Goal: Information Seeking & Learning: Check status

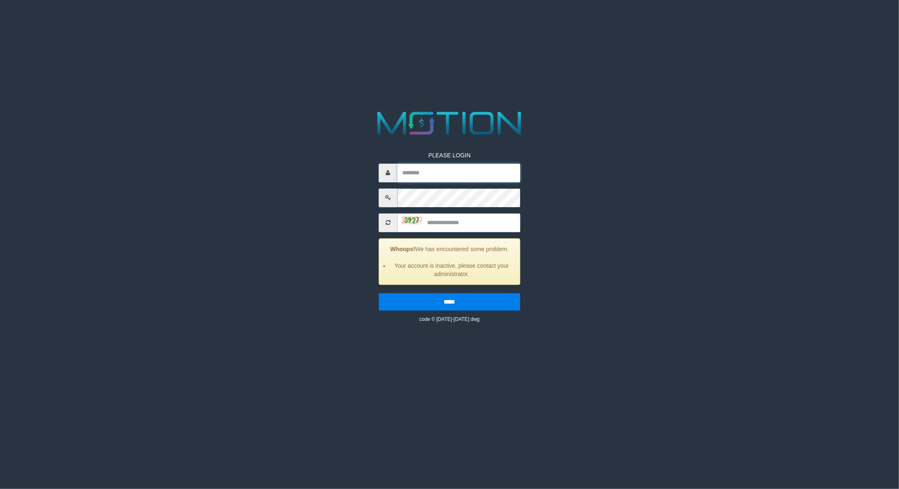
type input "**********"
click at [466, 230] on input "text" at bounding box center [459, 222] width 123 height 19
type input "****"
click at [379, 293] on input "*****" at bounding box center [450, 301] width 142 height 17
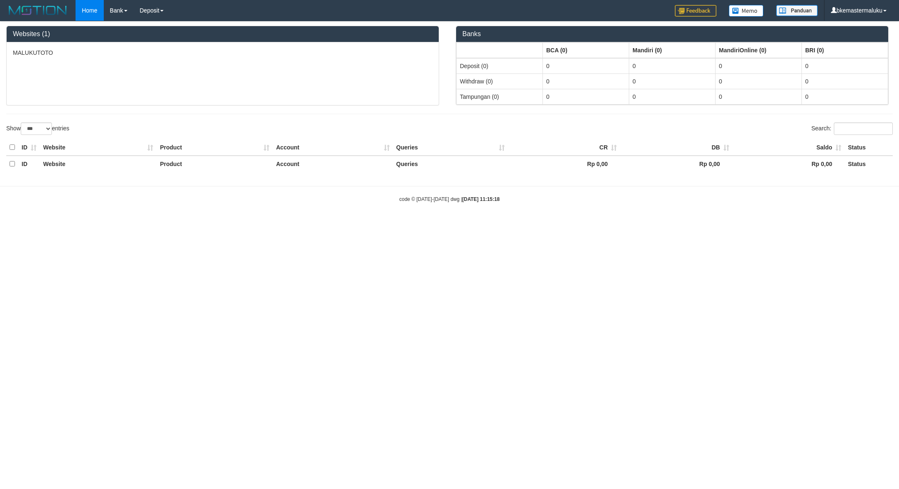
select select "***"
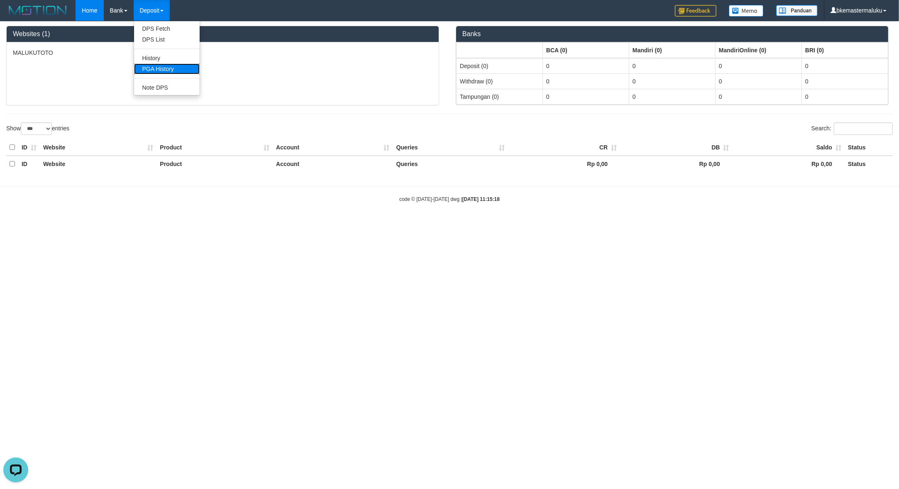
click at [166, 69] on link "PGA History" at bounding box center [167, 69] width 66 height 11
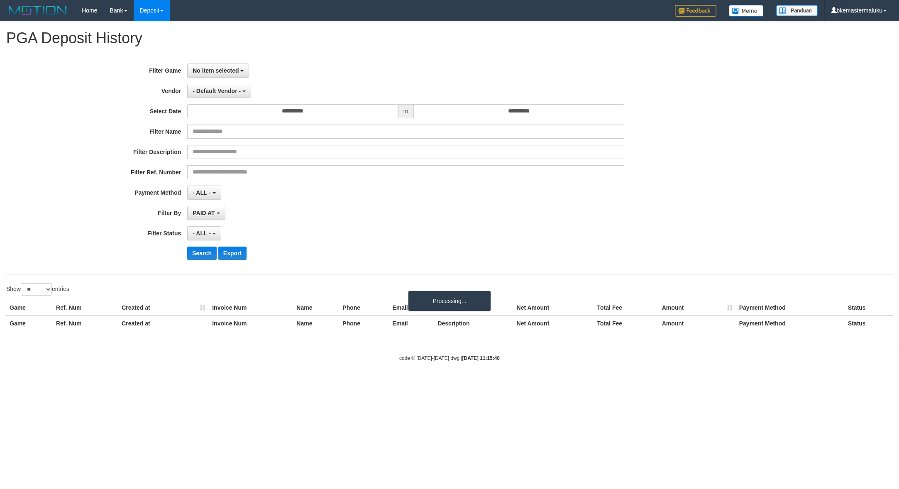
select select
select select "**"
click at [223, 71] on span "No item selected" at bounding box center [216, 70] width 46 height 7
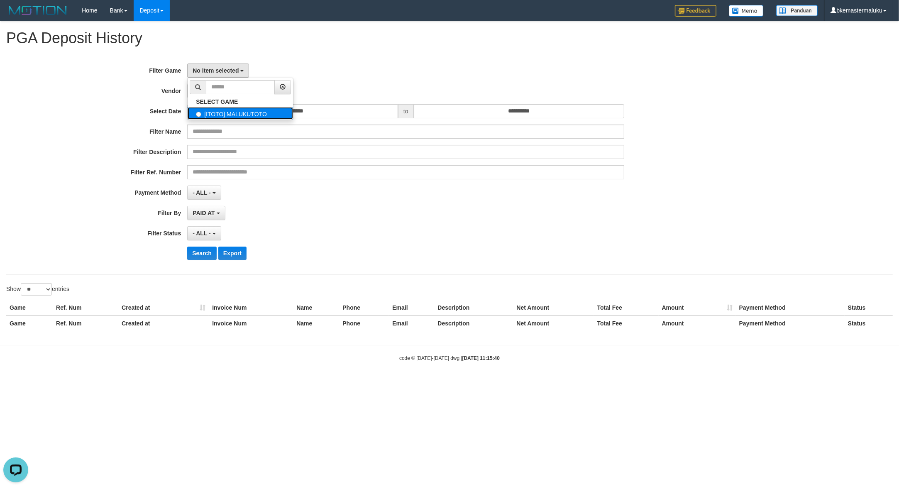
click at [237, 118] on label "[ITOTO] MALUKUTOTO" at bounding box center [240, 113] width 105 height 12
select select "****"
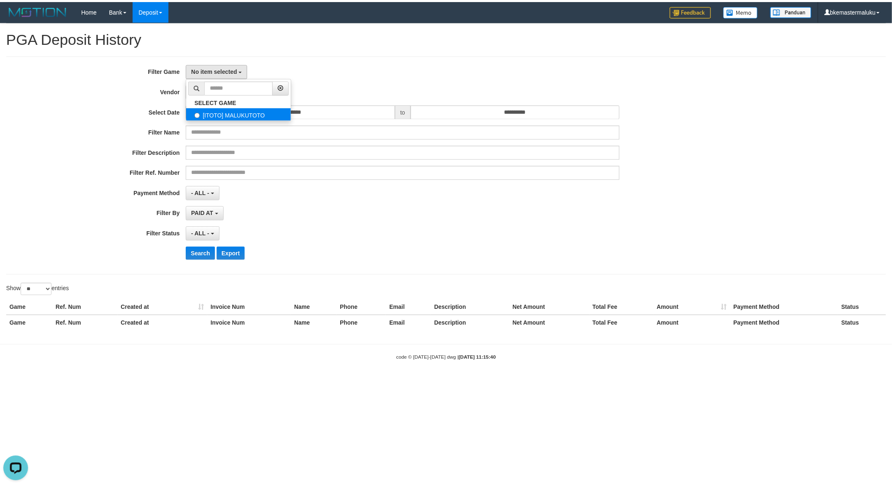
scroll to position [7, 0]
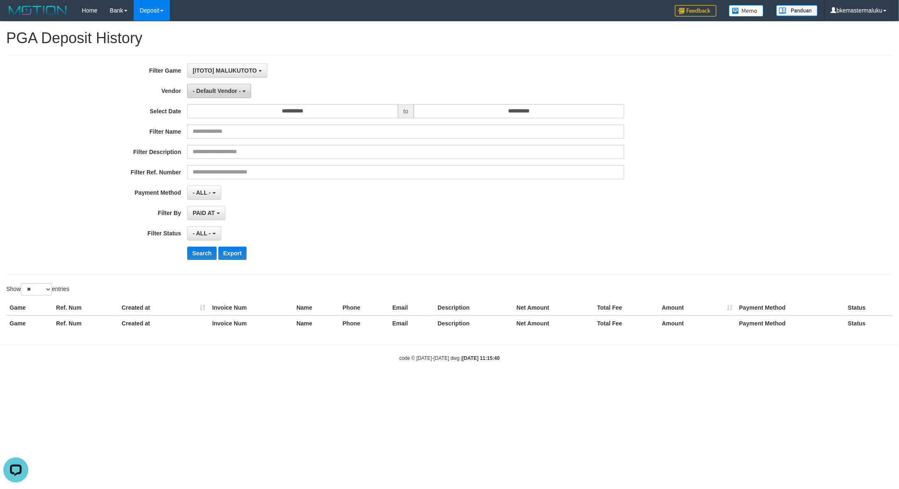
click at [229, 92] on span "- Default Vendor -" at bounding box center [217, 91] width 48 height 7
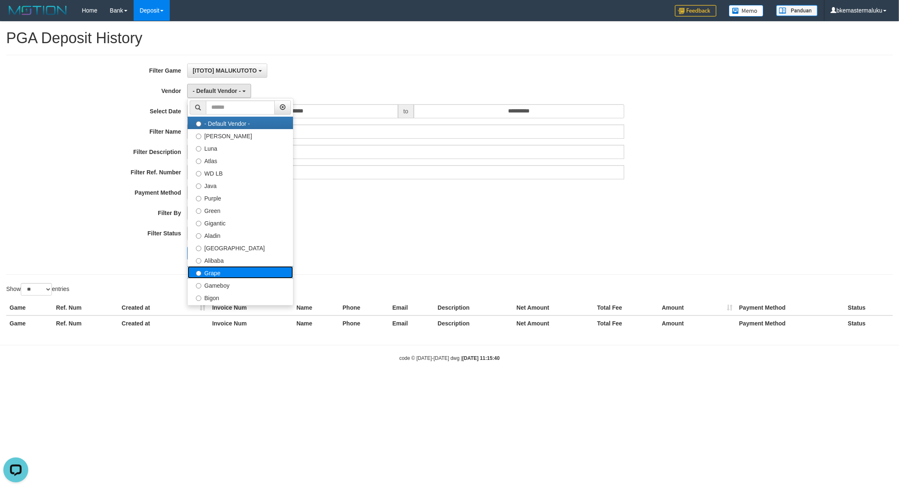
click at [221, 269] on label "Grape" at bounding box center [240, 272] width 105 height 12
select select "**********"
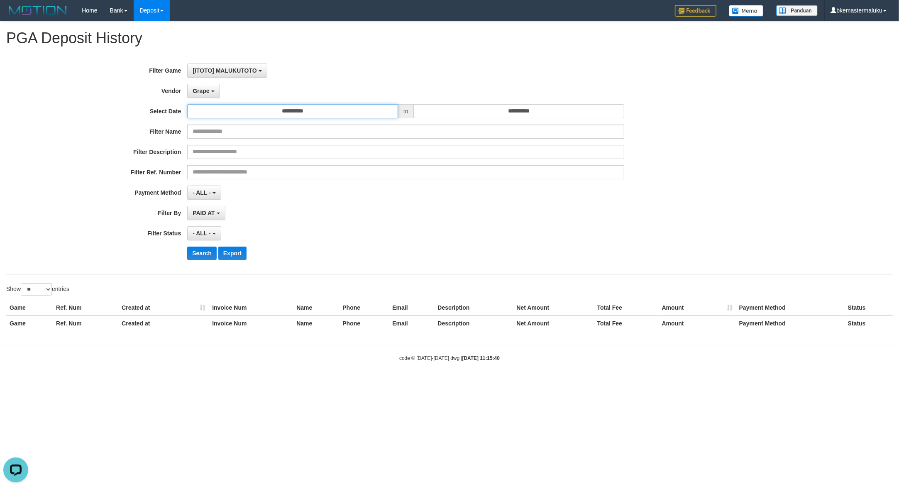
click at [337, 113] on input "**********" at bounding box center [292, 111] width 211 height 14
click at [269, 152] on td "31" at bounding box center [268, 153] width 12 height 12
type input "**********"
click at [270, 200] on td "31" at bounding box center [268, 202] width 12 height 12
click at [532, 106] on input "**********" at bounding box center [519, 111] width 211 height 14
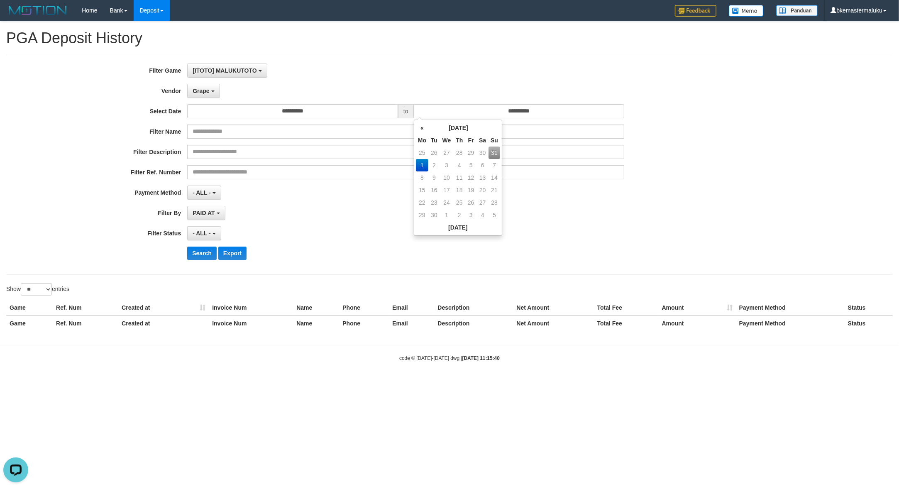
click at [493, 152] on td "31" at bounding box center [495, 153] width 12 height 12
type input "**********"
click at [363, 233] on div "- ALL - SELECT ALL - ALL - SELECT STATUS PENDING/UNPAID PAID CANCELED EXPIRED" at bounding box center [405, 233] width 437 height 14
click at [200, 252] on button "Search" at bounding box center [201, 253] width 29 height 13
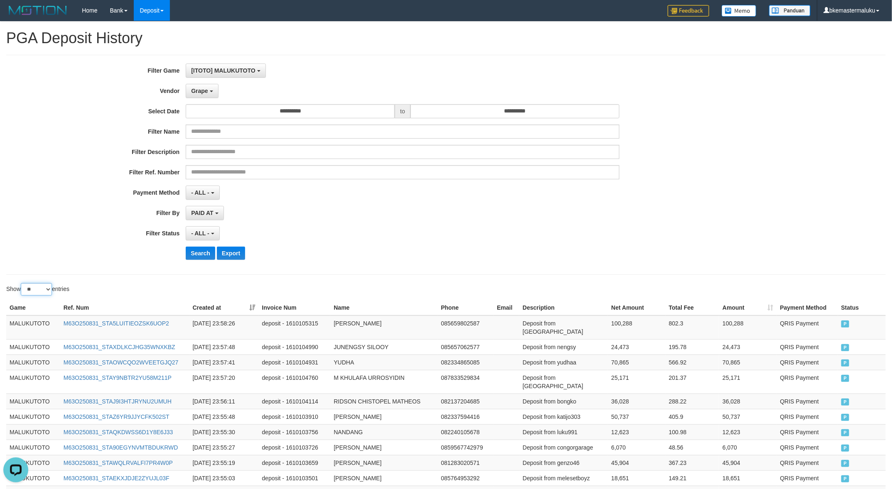
click at [45, 288] on select "** ** ** ***" at bounding box center [36, 289] width 31 height 12
select select "***"
click at [22, 284] on select "** ** ** ***" at bounding box center [36, 289] width 31 height 12
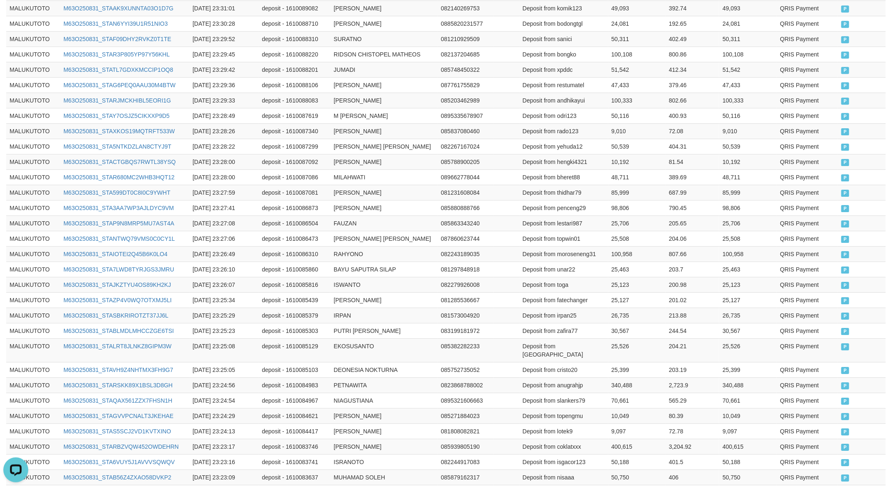
scroll to position [1455, 0]
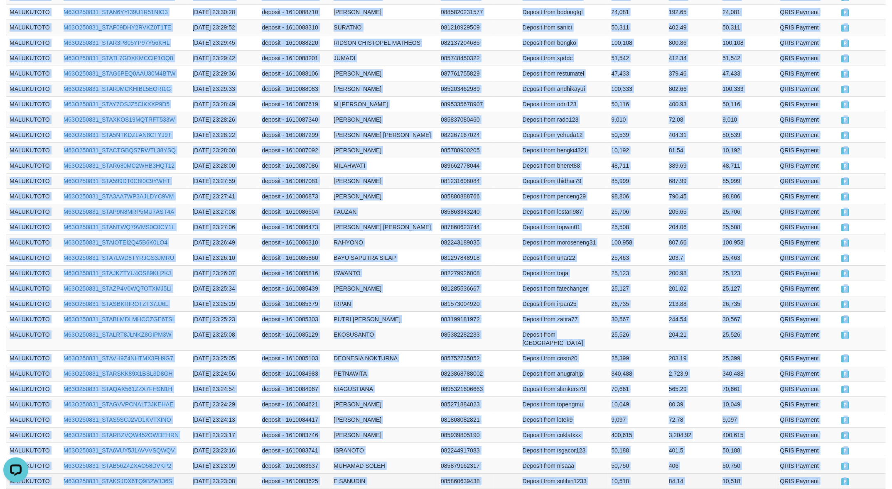
drag, startPoint x: 16, startPoint y: 150, endPoint x: 863, endPoint y: 397, distance: 881.8
copy tbody "MALUKUTOTO M63O250831_STA5LUITIEOZSK6UOP2 [DATE] 23:58:26 deposit - 1610105315 …"
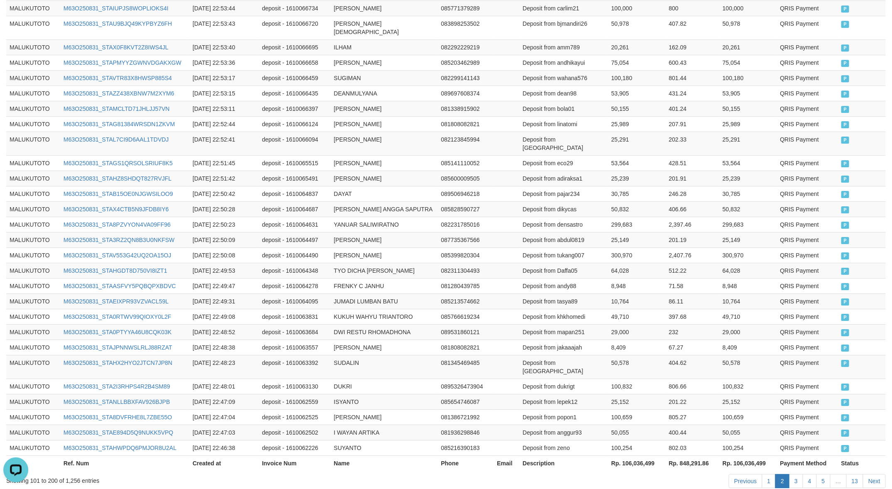
click at [851, 440] on td "P" at bounding box center [862, 447] width 48 height 15
click at [848, 445] on span "P" at bounding box center [845, 448] width 8 height 7
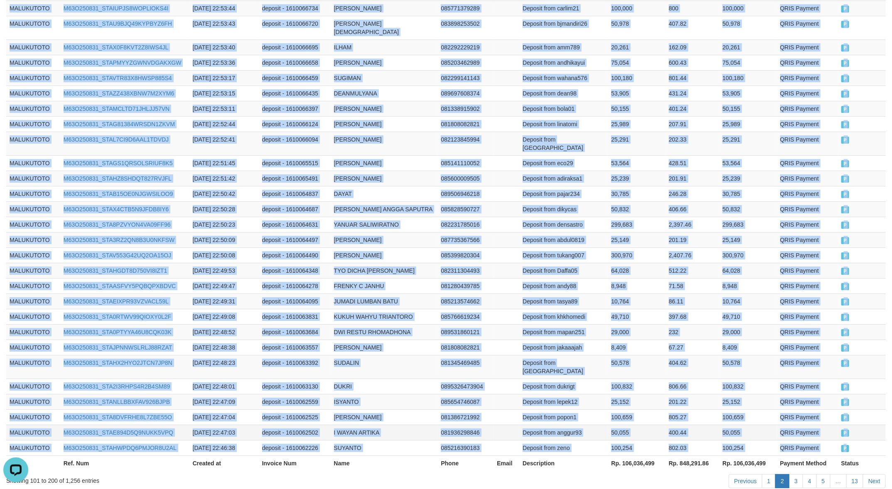
drag, startPoint x: 7, startPoint y: 252, endPoint x: 750, endPoint y: 381, distance: 754.0
copy tbody "MALUKUTOTO M63O250831_STAZBN9WNTS91IYY0VO [DATE] 23:22:55 deposit - 1610083455 …"
click at [790, 474] on link "3" at bounding box center [796, 481] width 14 height 14
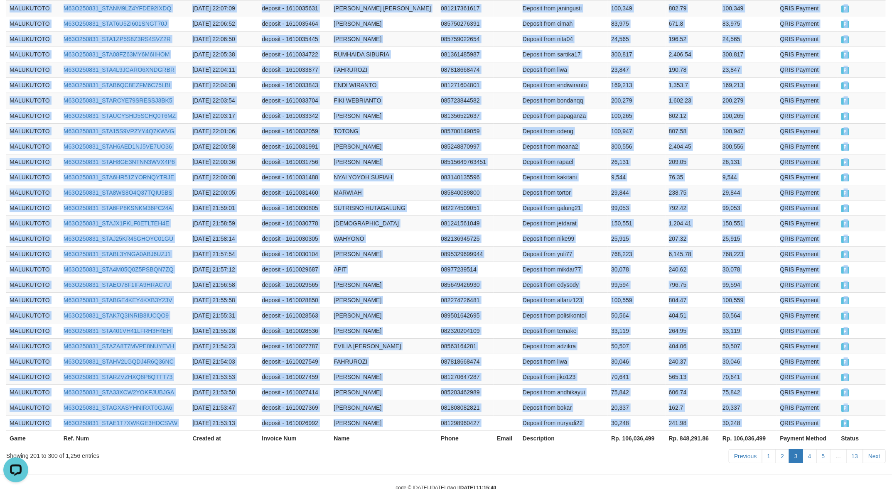
click at [848, 420] on span "P" at bounding box center [845, 423] width 8 height 7
copy tbody "MALUKUTOTO M63O250831_STAGKFSLB00ZVS8GW7A [DATE] 22:45:54 deposit - 1610061770 …"
click at [807, 449] on link "4" at bounding box center [809, 456] width 14 height 14
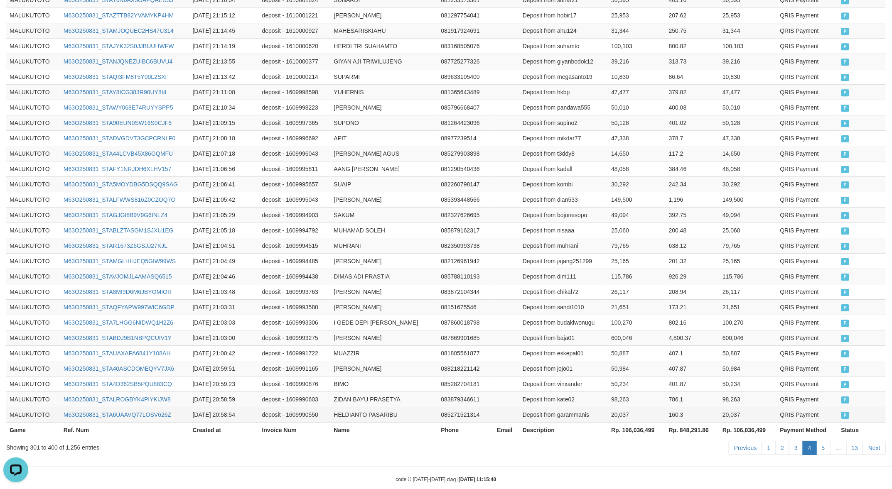
click at [851, 407] on td "P" at bounding box center [862, 414] width 48 height 15
click at [848, 412] on span "P" at bounding box center [845, 415] width 8 height 7
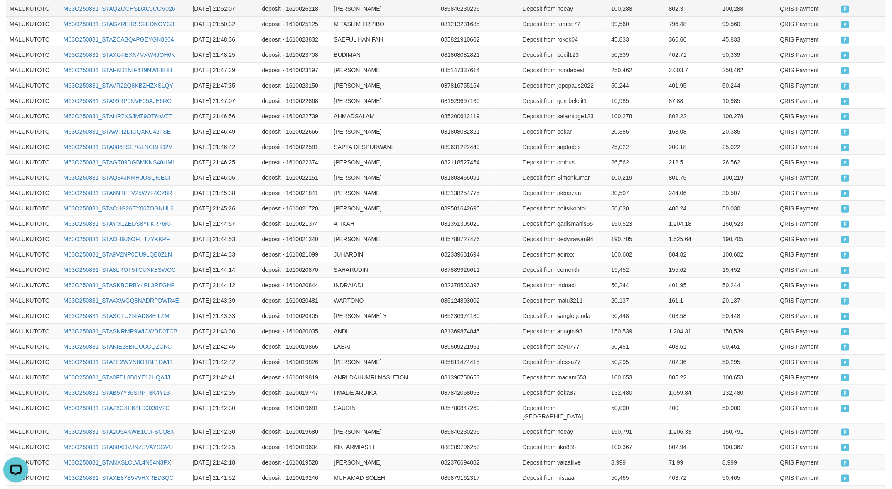
scroll to position [0, 0]
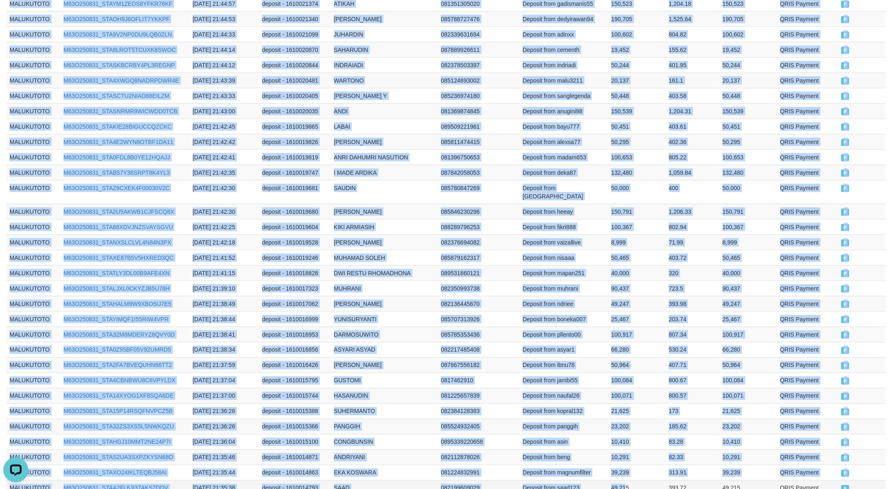
drag, startPoint x: 5, startPoint y: 320, endPoint x: 615, endPoint y: 424, distance: 618.9
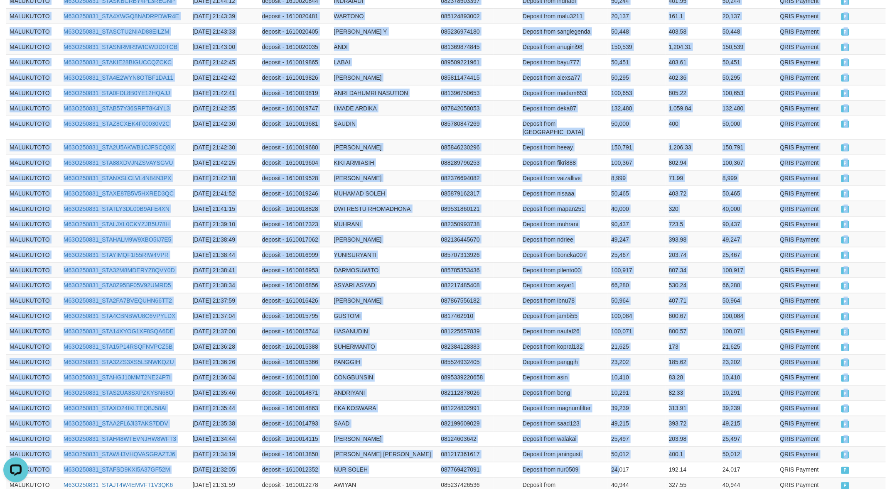
scroll to position [182, 0]
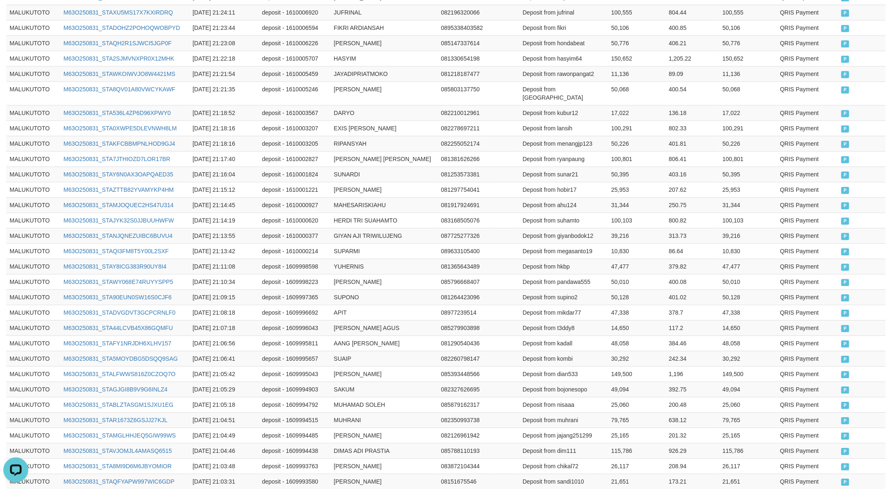
scroll to position [1455, 0]
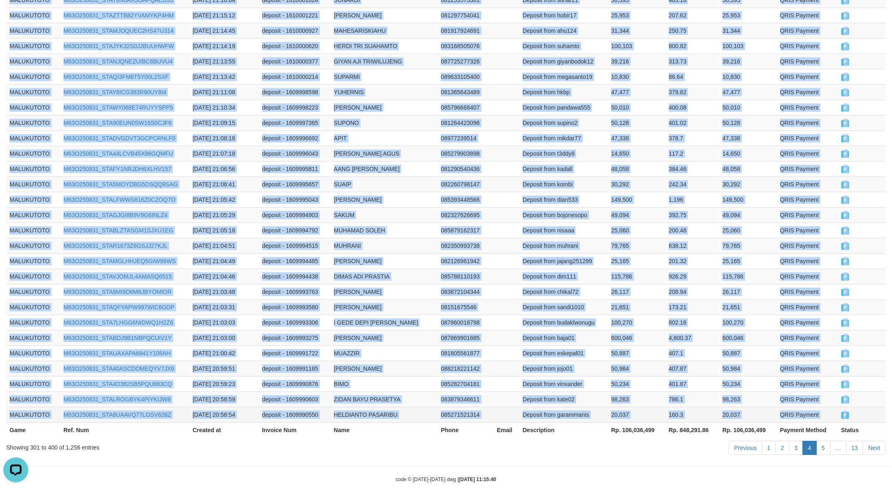
copy tbody "MALUKUTOTO M63O250831_STAAGDFC20W6TB2UGMY [DATE] 21:52:26 deposit - 1610026429 …"
drag, startPoint x: 7, startPoint y: 138, endPoint x: 858, endPoint y: 397, distance: 889.1
click at [820, 441] on link "5" at bounding box center [823, 448] width 14 height 14
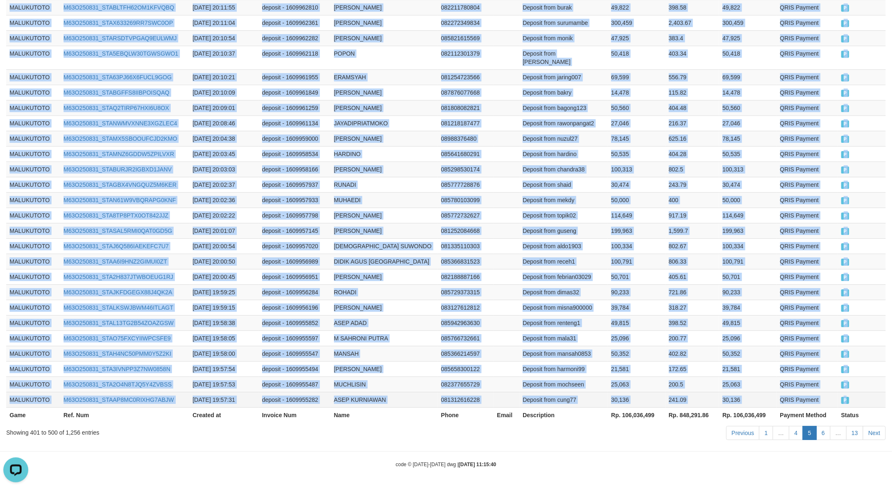
click at [848, 402] on span "P" at bounding box center [845, 400] width 8 height 7
copy tbody "MALUKUTOTO M63O250831_STA9AMQSEBXMU4LWIM9 [DATE] 20:57:53 deposit - 1609989876 …"
click at [813, 432] on link "5" at bounding box center [809, 433] width 14 height 14
click at [821, 432] on link "6" at bounding box center [823, 433] width 14 height 14
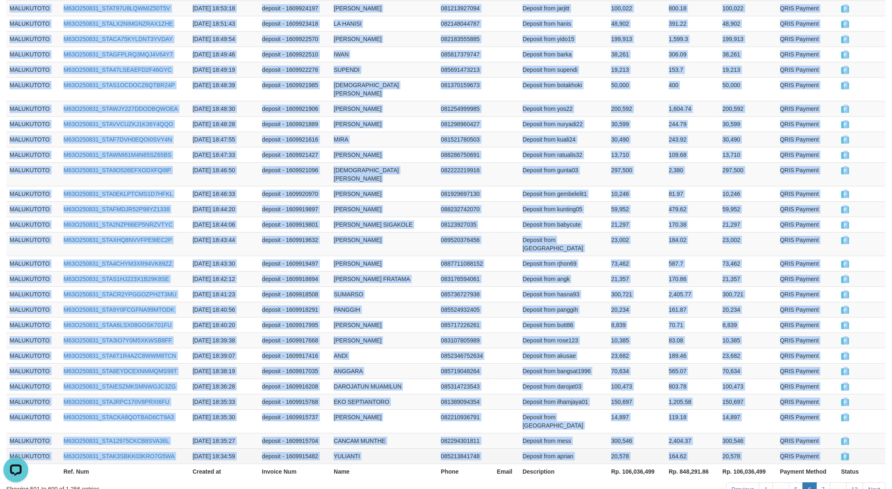
click at [848, 453] on span "P" at bounding box center [845, 456] width 8 height 7
copy tbody "MALUKUTOTO M63O250831_STAR1RQE1JUIK3XI0JX [DATE] 19:57:12 deposit - 1609955128 …"
click at [823, 483] on link "7" at bounding box center [823, 490] width 14 height 14
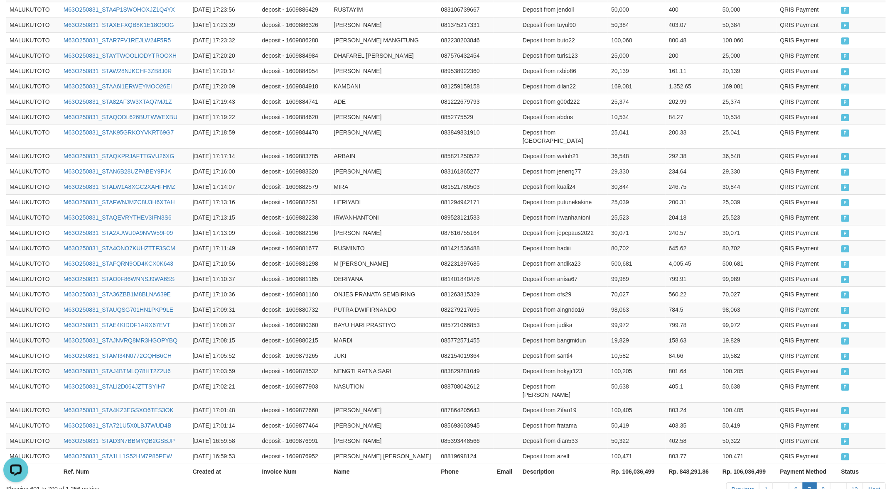
scroll to position [1463, 0]
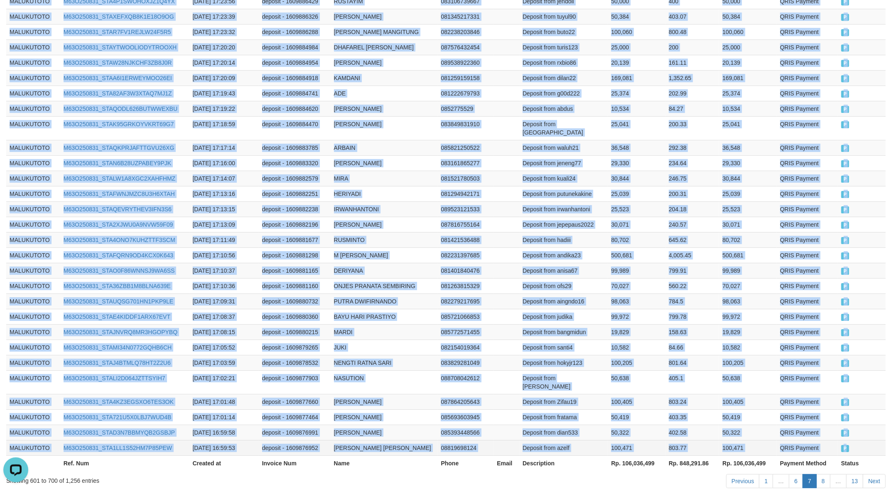
click at [850, 440] on td "P" at bounding box center [862, 447] width 48 height 15
copy tbody "MALUKUTOTO M63O250831_STADDA6JMF72X56Z212 [DATE] 18:33:49 deposit - 1609914961 …"
click at [826, 474] on link "8" at bounding box center [823, 481] width 14 height 14
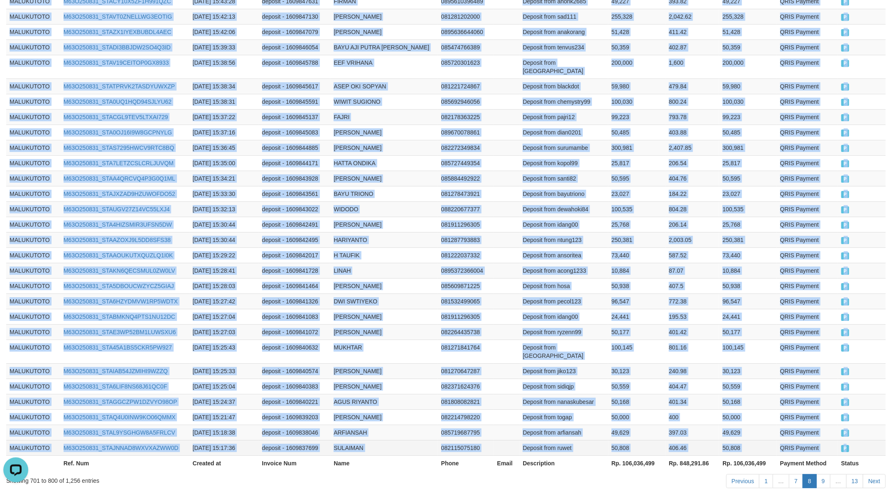
click at [846, 445] on span "P" at bounding box center [845, 448] width 8 height 7
copy tbody "MALUKUTOTO M63O250831_STA16ZU0X64FT2THRHT [DATE] 16:59:46 deposit - 1609876905 …"
click at [819, 474] on link "9" at bounding box center [823, 481] width 14 height 14
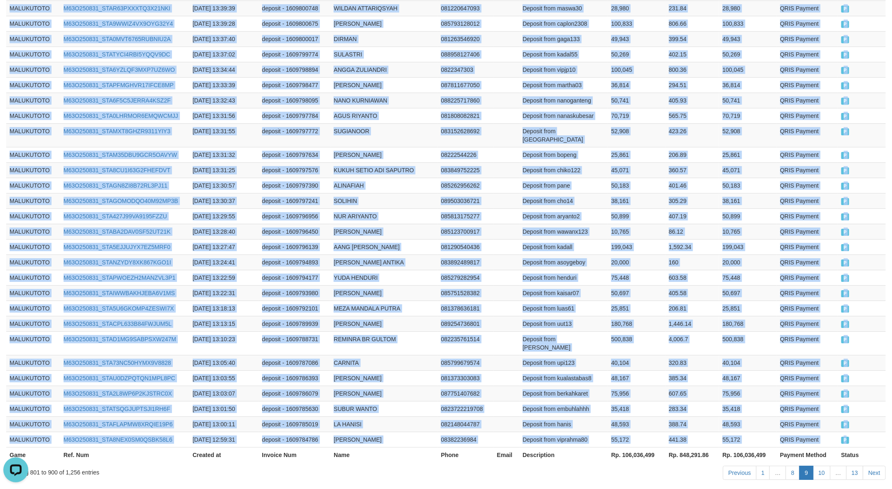
click at [846, 437] on span "P" at bounding box center [845, 440] width 8 height 7
copy tbody "MALUKUTOTO M63O250831_STASS4HO1V1I37M19EZ [DATE] 15:16:14 deposit - 1609837234 …"
click at [817, 466] on link "10" at bounding box center [821, 473] width 17 height 14
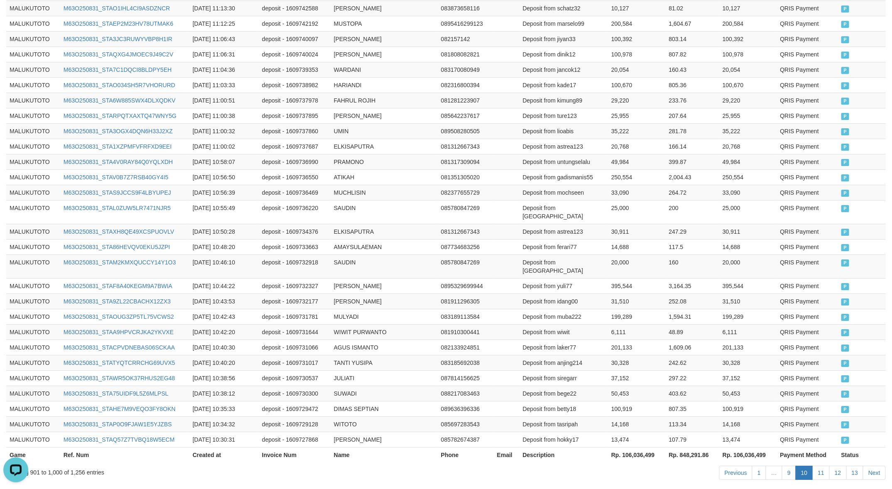
scroll to position [1463, 0]
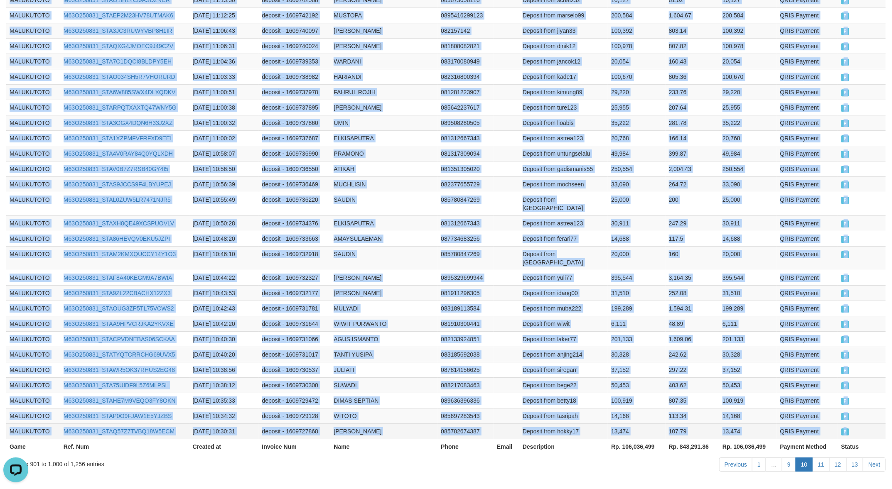
click at [846, 429] on span "P" at bounding box center [845, 432] width 8 height 7
click at [819, 458] on link "11" at bounding box center [820, 465] width 17 height 14
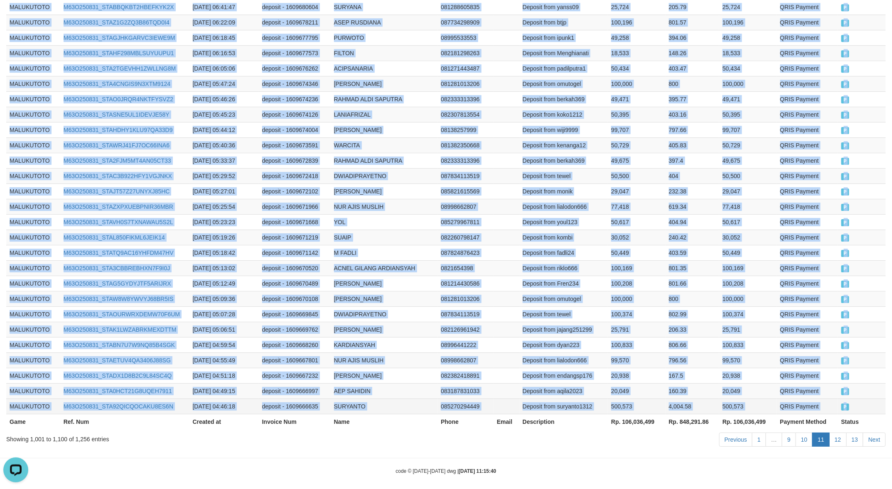
click at [848, 404] on span "P" at bounding box center [845, 407] width 8 height 7
click at [832, 437] on link "12" at bounding box center [837, 440] width 17 height 14
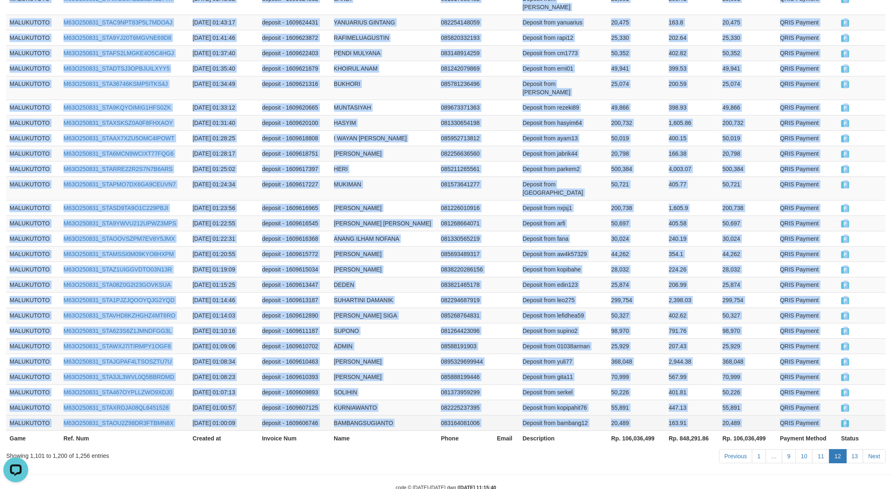
click at [848, 420] on span "P" at bounding box center [845, 423] width 8 height 7
click at [854, 449] on link "13" at bounding box center [854, 456] width 17 height 14
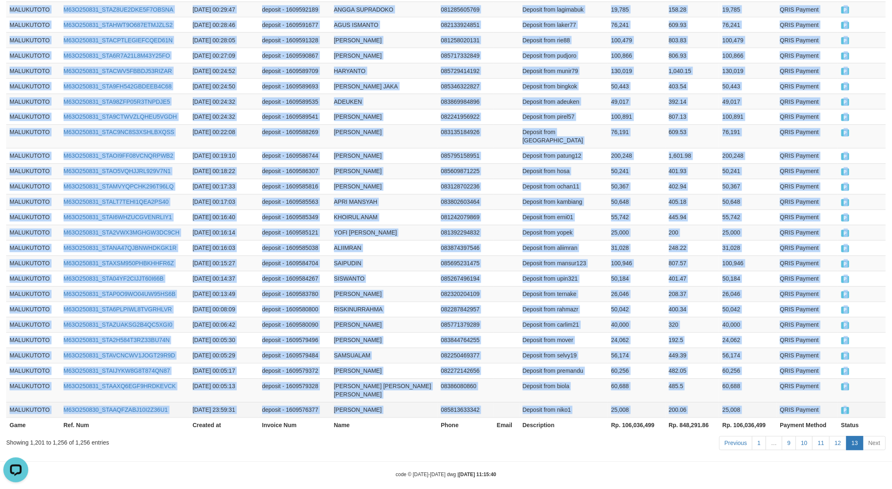
click at [848, 407] on span "P" at bounding box center [845, 410] width 8 height 7
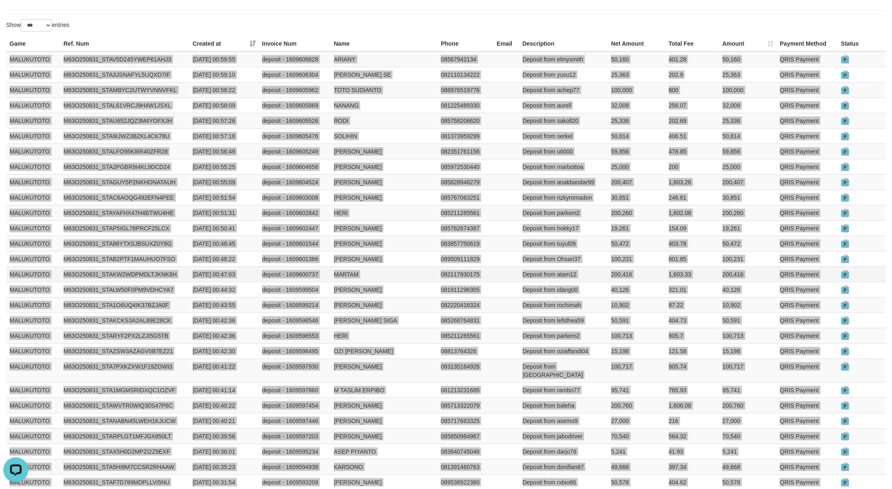
scroll to position [0, 0]
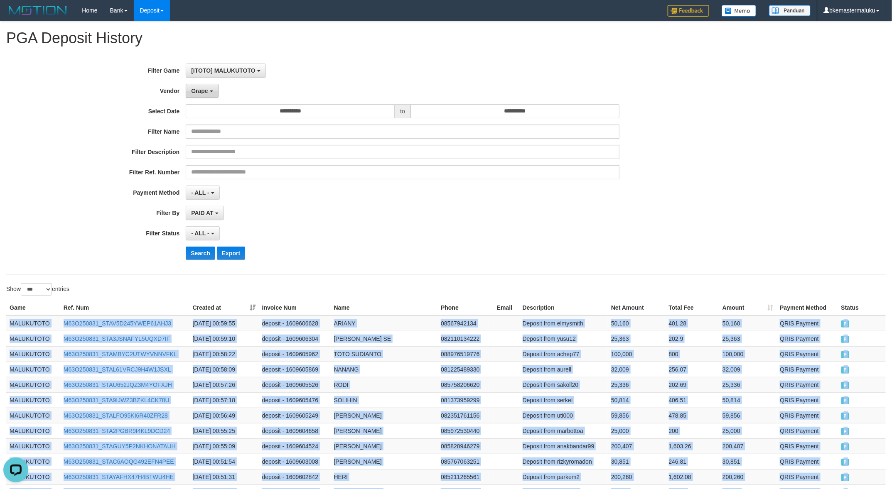
click at [202, 90] on span "Grape" at bounding box center [199, 91] width 17 height 7
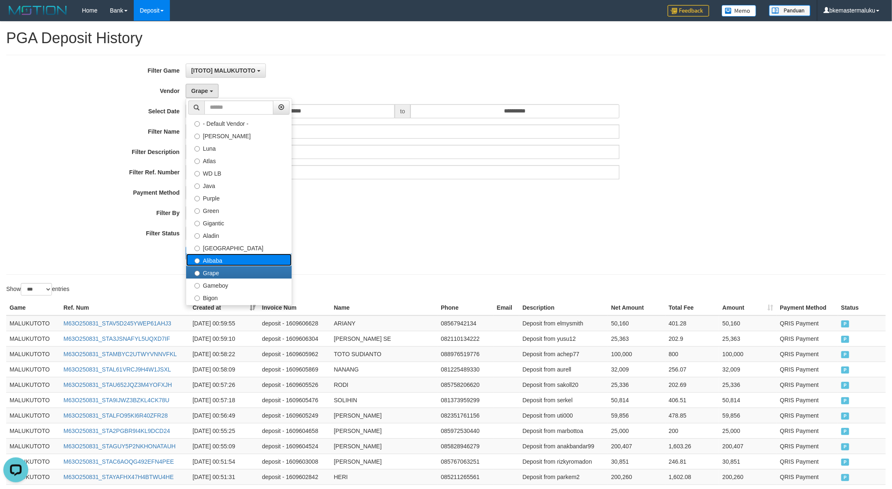
click at [225, 262] on label "Alibaba" at bounding box center [238, 260] width 105 height 12
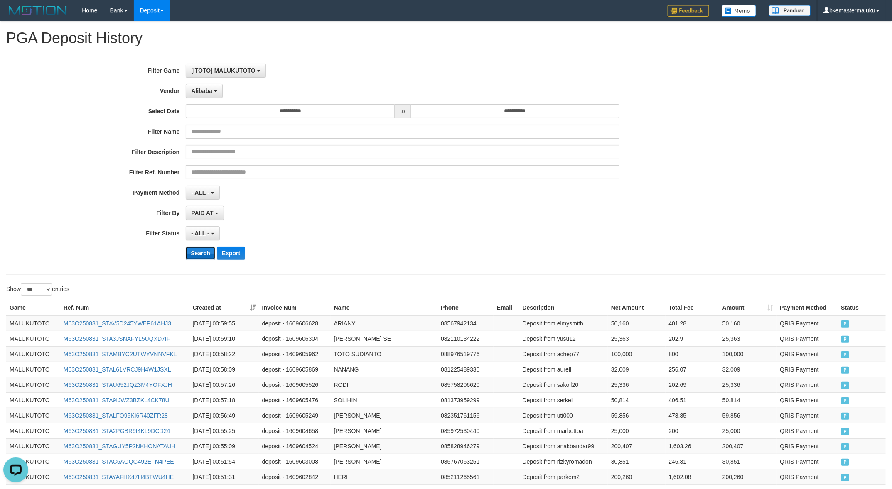
click at [196, 250] on button "Search" at bounding box center [200, 253] width 29 height 13
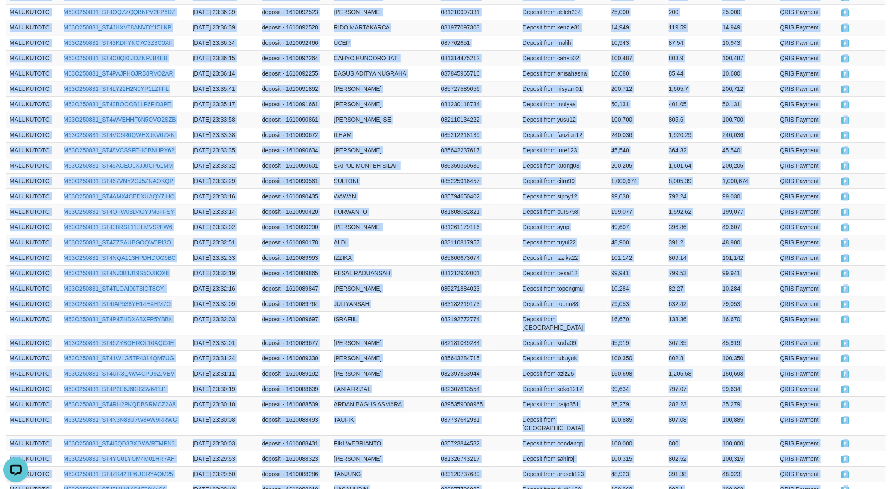
scroll to position [1463, 0]
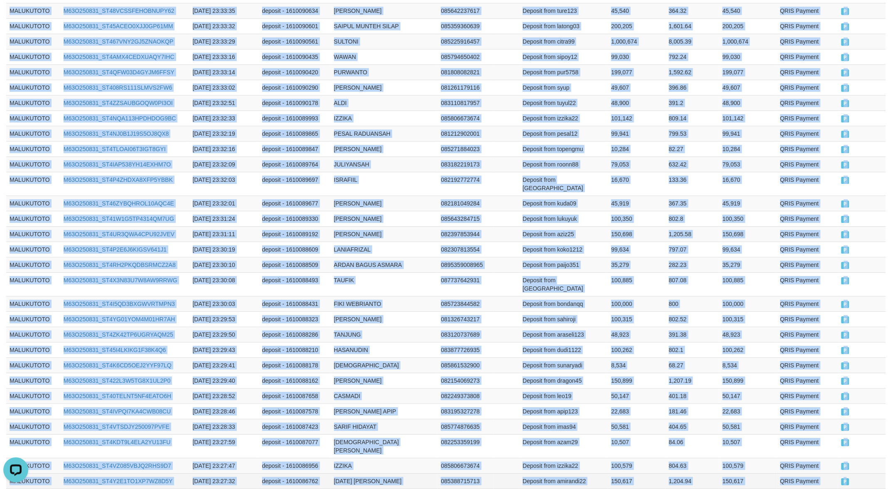
drag, startPoint x: 7, startPoint y: 322, endPoint x: 868, endPoint y: 401, distance: 864.0
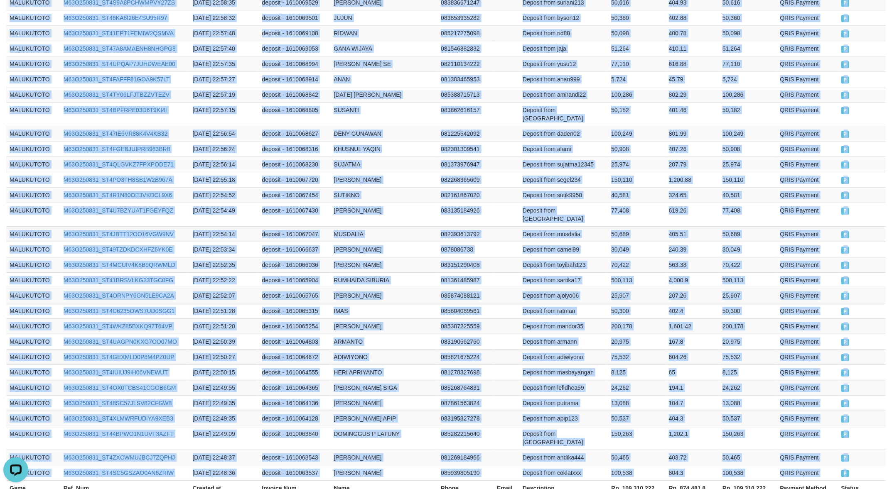
click at [848, 470] on span "P" at bounding box center [845, 473] width 8 height 7
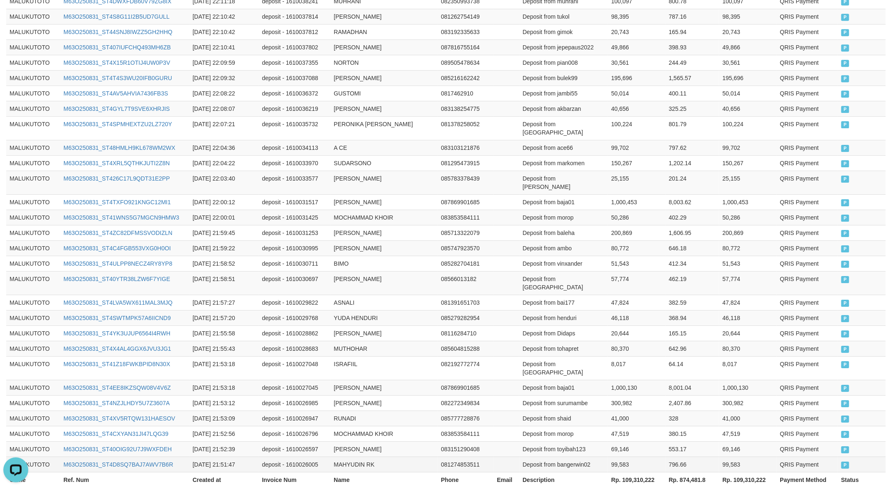
scroll to position [1463, 0]
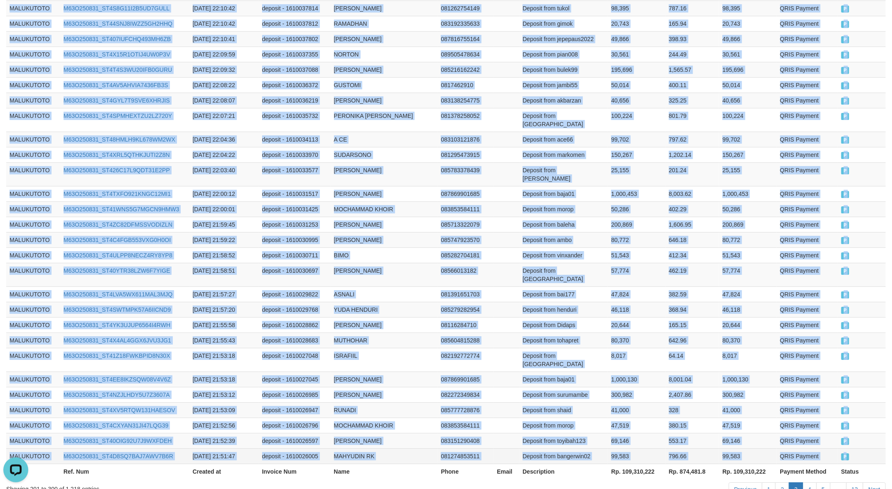
click at [848, 453] on span "P" at bounding box center [845, 456] width 8 height 7
click at [804, 483] on link "4" at bounding box center [809, 490] width 14 height 14
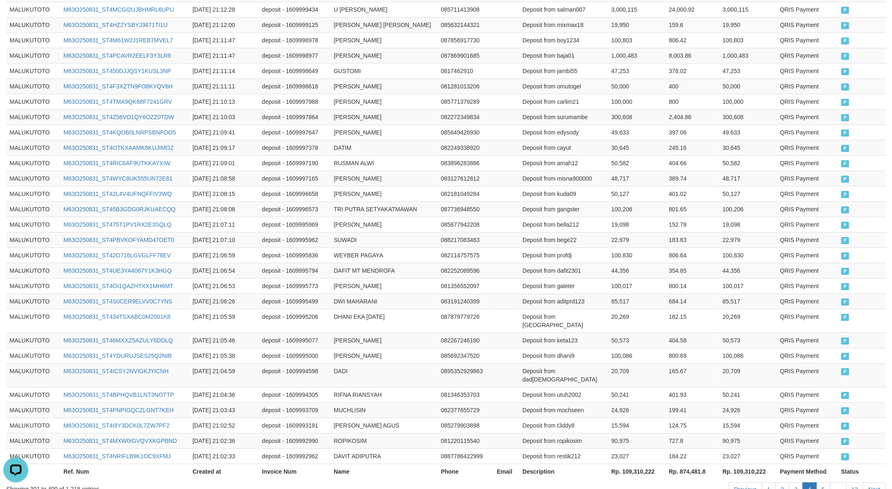
scroll to position [1455, 0]
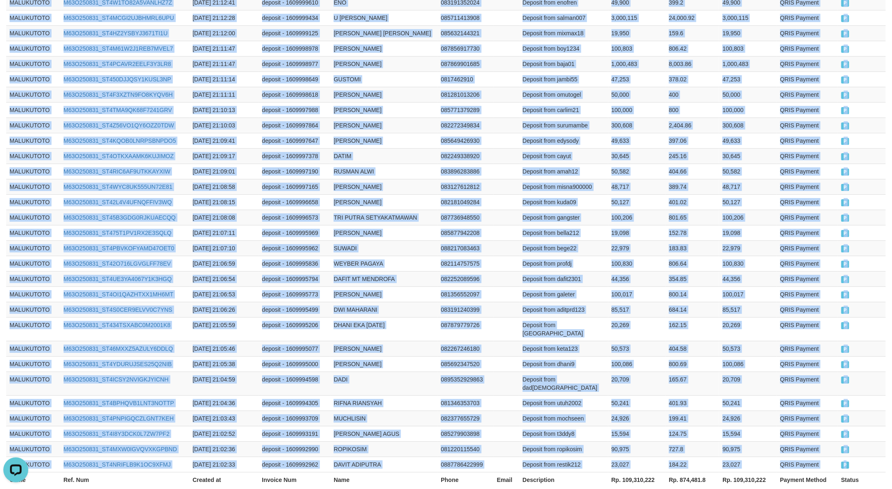
click at [850, 457] on td "P" at bounding box center [862, 464] width 48 height 15
click at [821, 489] on link "5" at bounding box center [823, 498] width 14 height 14
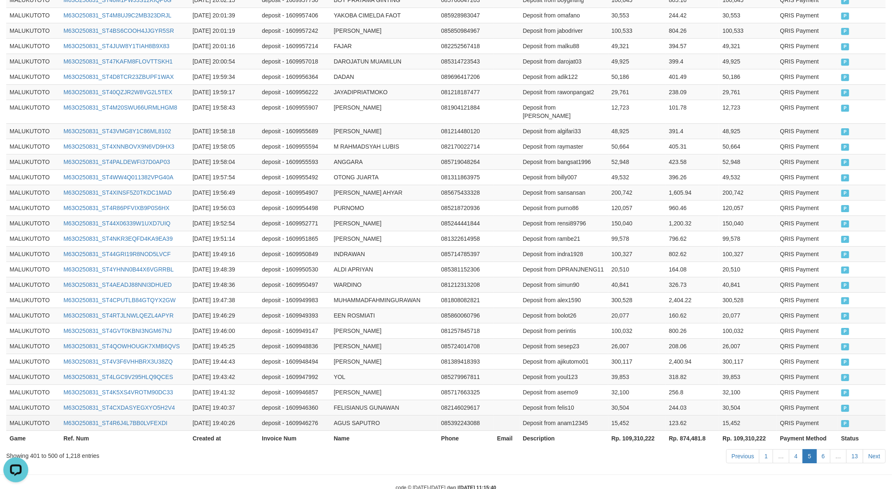
scroll to position [1463, 0]
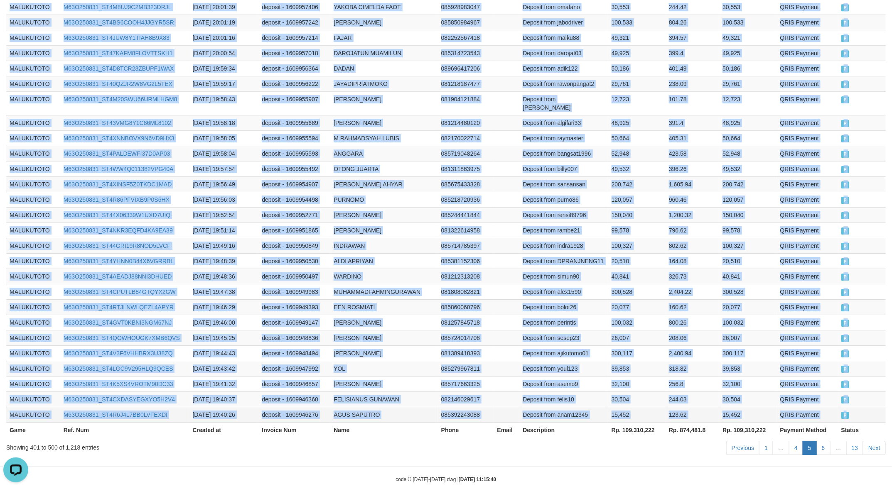
click at [850, 407] on td "P" at bounding box center [862, 414] width 48 height 15
click at [820, 441] on link "6" at bounding box center [823, 448] width 14 height 14
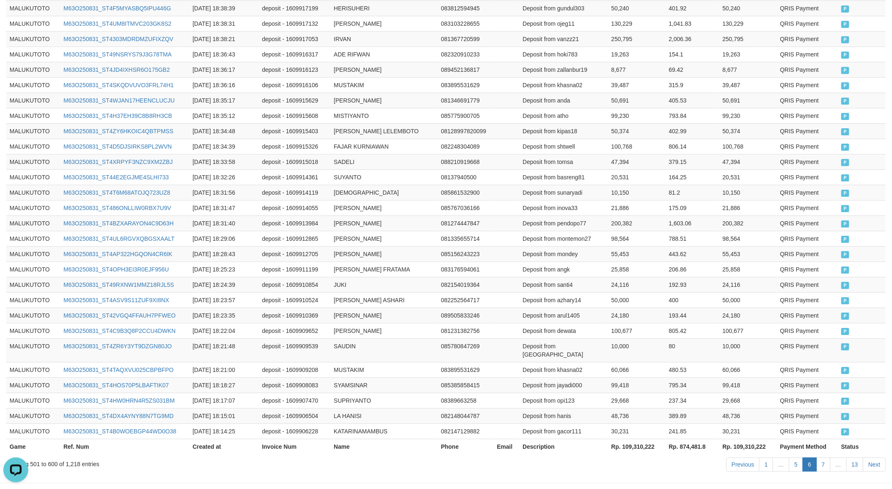
scroll to position [1455, 0]
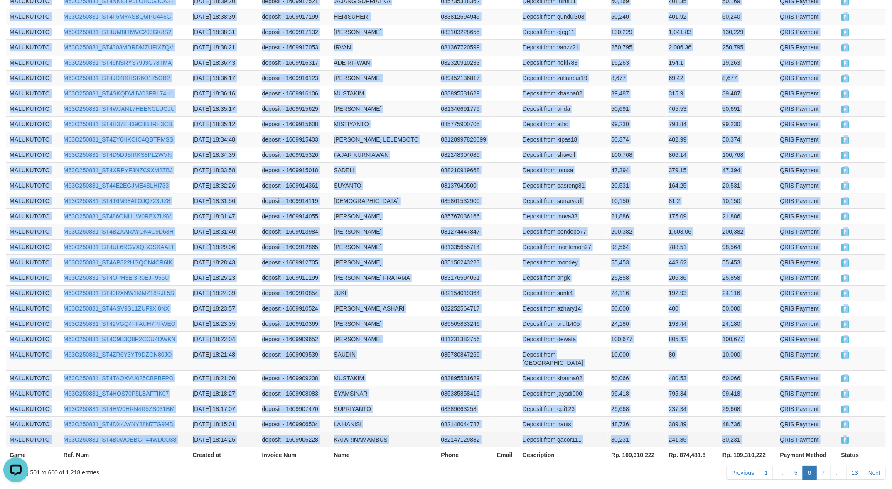
click at [848, 437] on span "P" at bounding box center [845, 440] width 8 height 7
click at [817, 466] on link "7" at bounding box center [823, 473] width 14 height 14
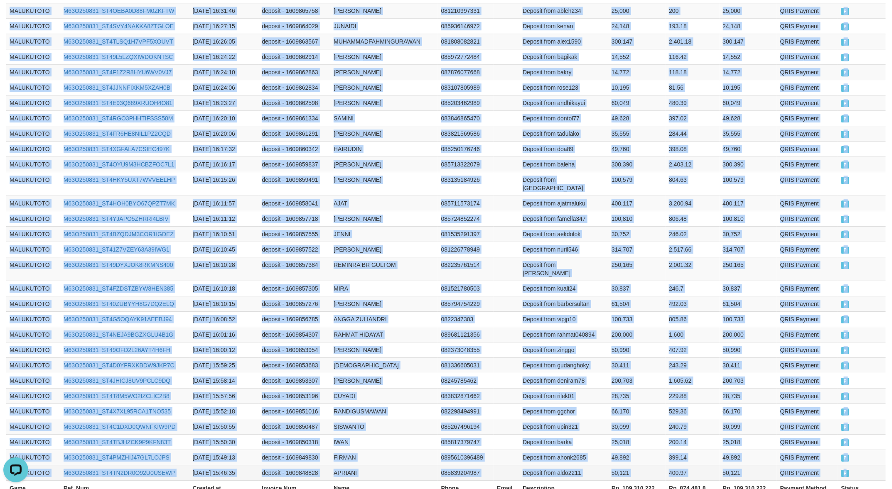
click at [848, 470] on span "P" at bounding box center [845, 473] width 8 height 7
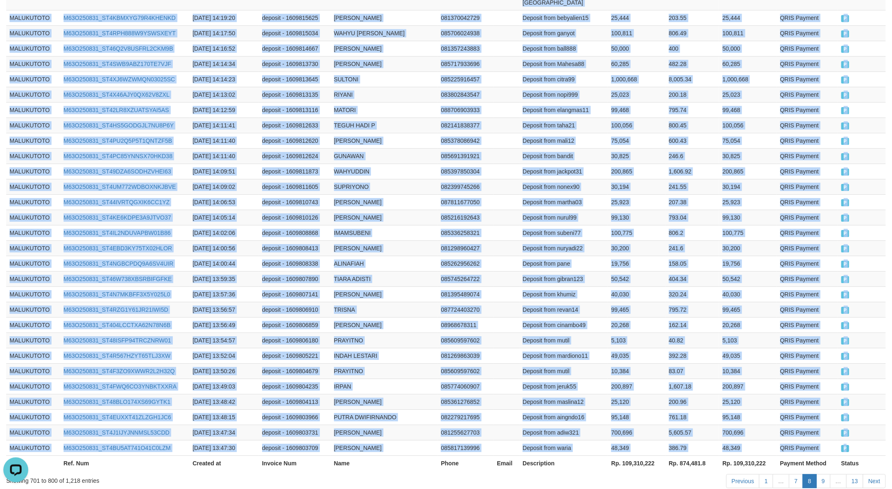
click at [848, 445] on span "P" at bounding box center [845, 448] width 8 height 7
click at [826, 474] on link "9" at bounding box center [823, 481] width 14 height 14
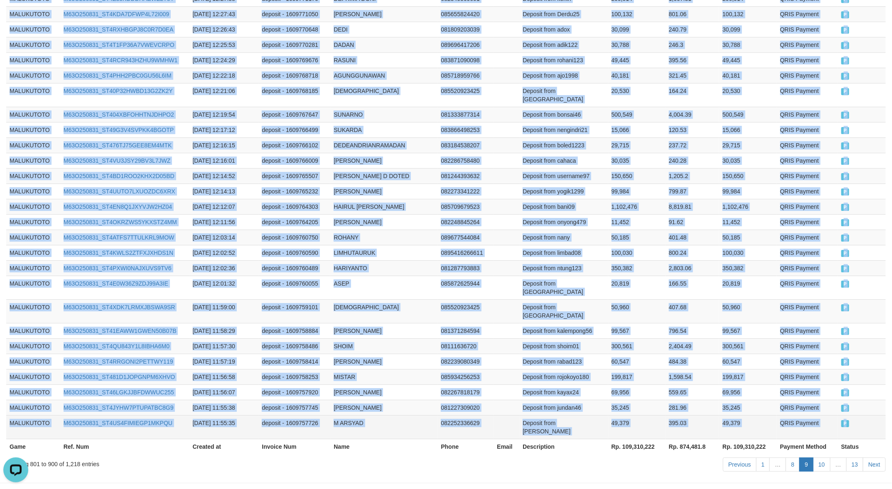
click at [848, 420] on span "P" at bounding box center [845, 423] width 8 height 7
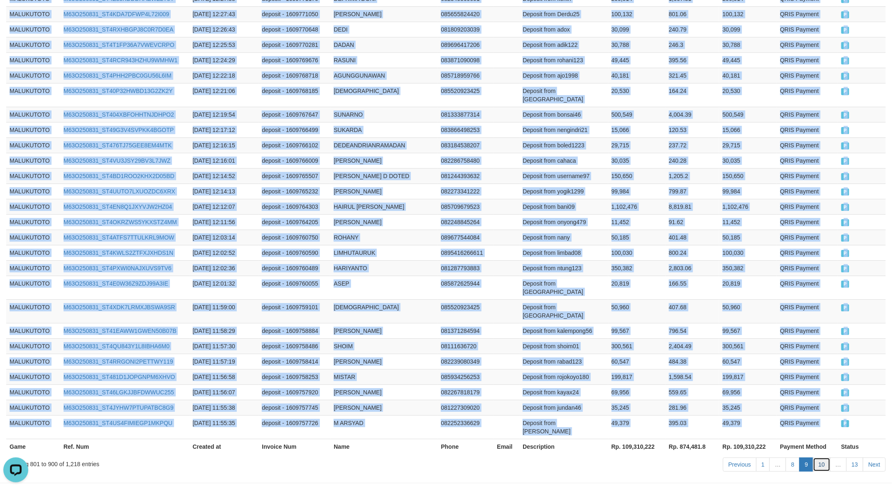
click at [817, 458] on link "10" at bounding box center [821, 465] width 17 height 14
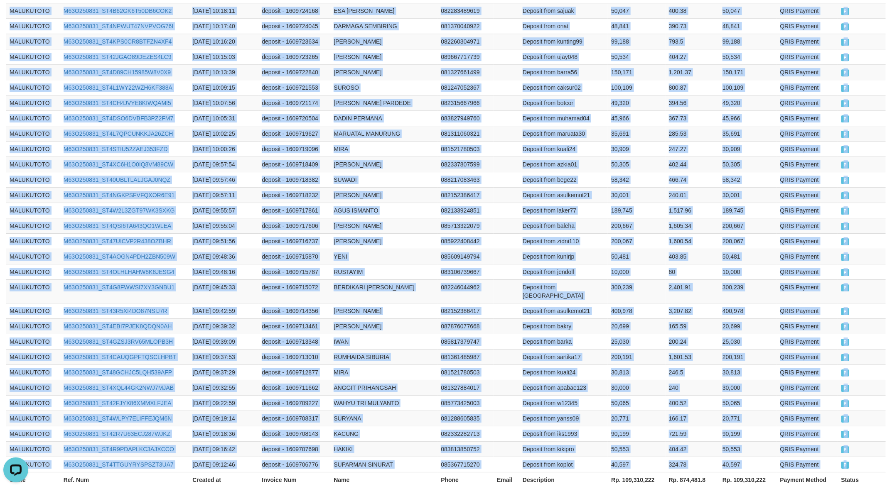
click at [847, 462] on span "P" at bounding box center [845, 465] width 8 height 7
click at [819, 489] on link "11" at bounding box center [820, 498] width 17 height 14
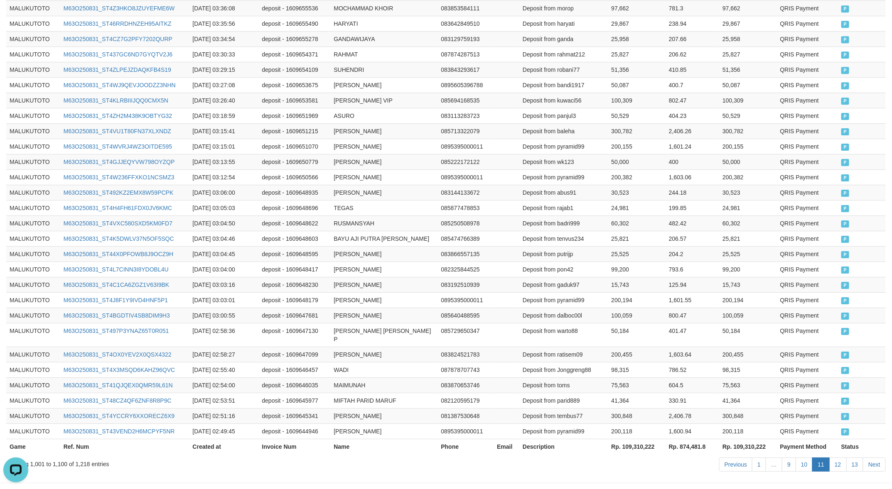
scroll to position [1463, 0]
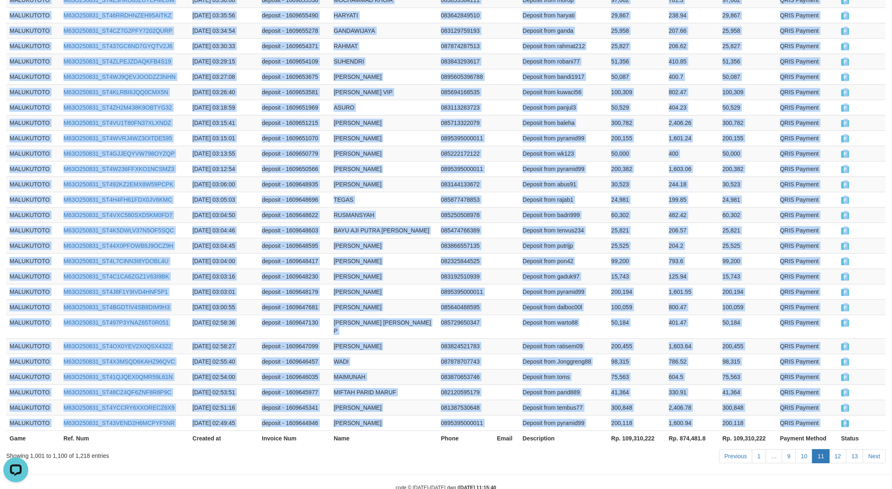
click at [848, 420] on span "P" at bounding box center [845, 423] width 8 height 7
click at [836, 449] on link "12" at bounding box center [837, 456] width 17 height 14
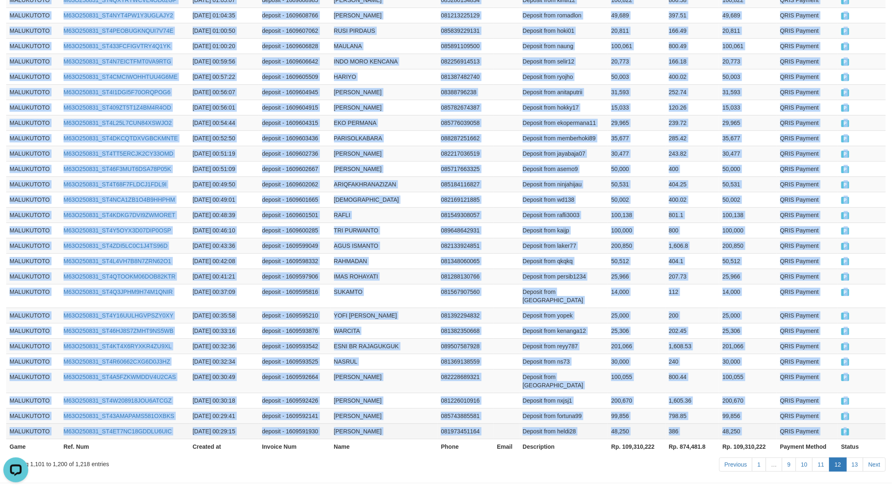
click at [848, 429] on span "P" at bounding box center [845, 432] width 8 height 7
click at [852, 458] on link "13" at bounding box center [854, 465] width 17 height 14
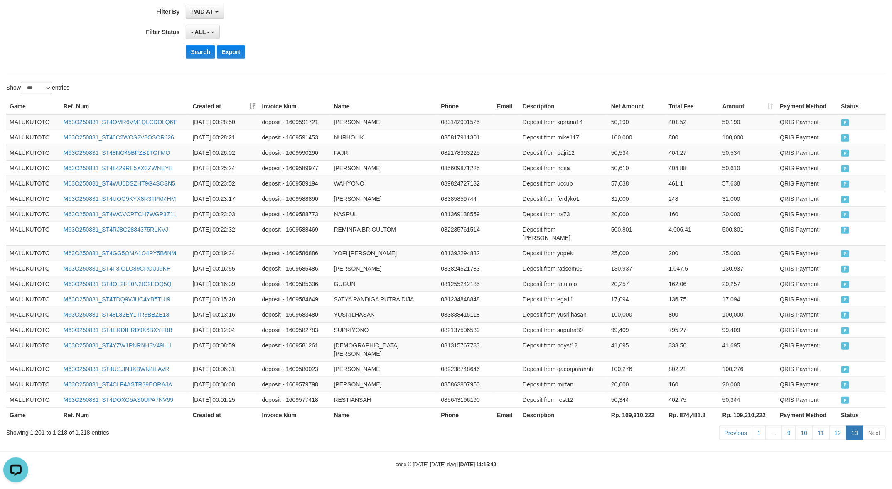
scroll to position [187, 0]
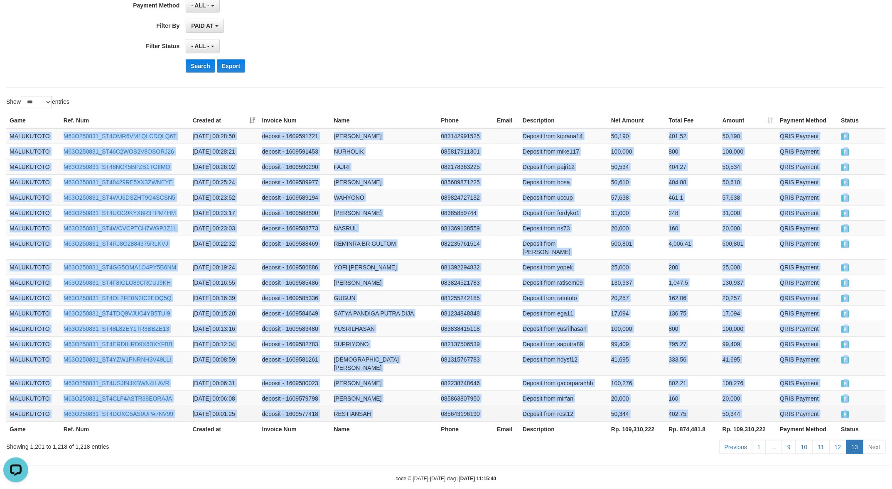
click at [850, 406] on td "P" at bounding box center [862, 413] width 48 height 15
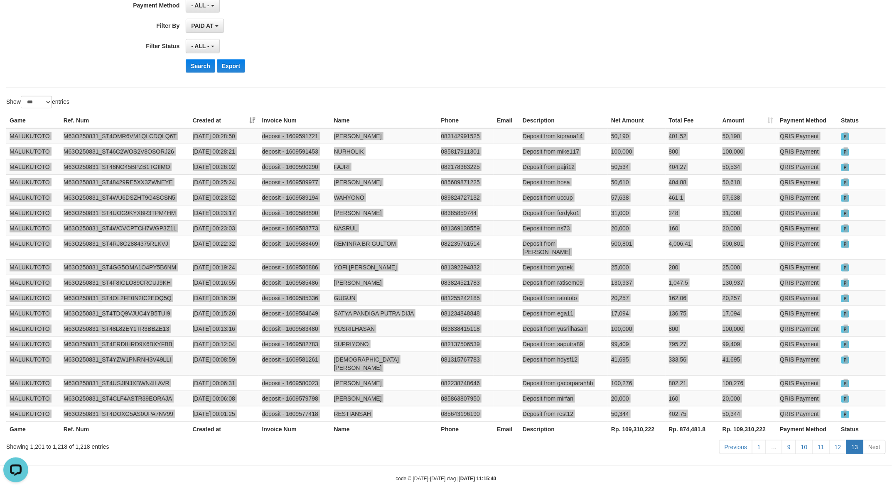
scroll to position [0, 0]
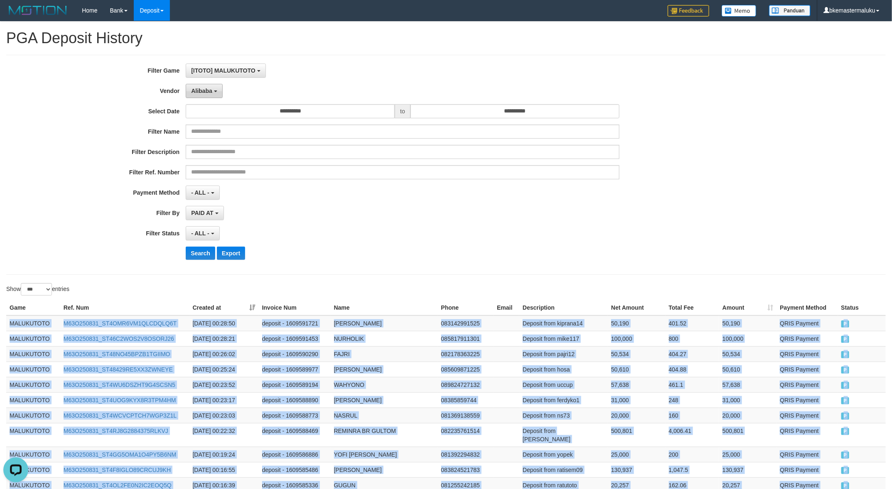
click at [203, 91] on span "Alibaba" at bounding box center [201, 91] width 21 height 7
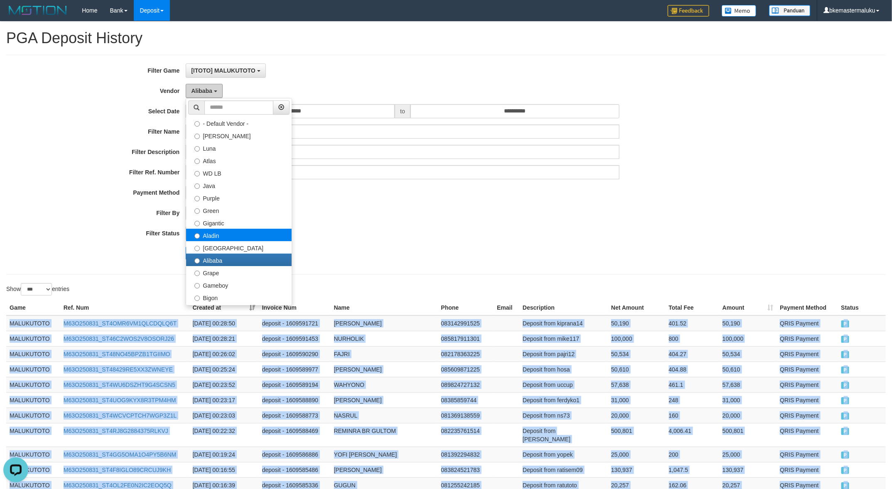
scroll to position [86, 0]
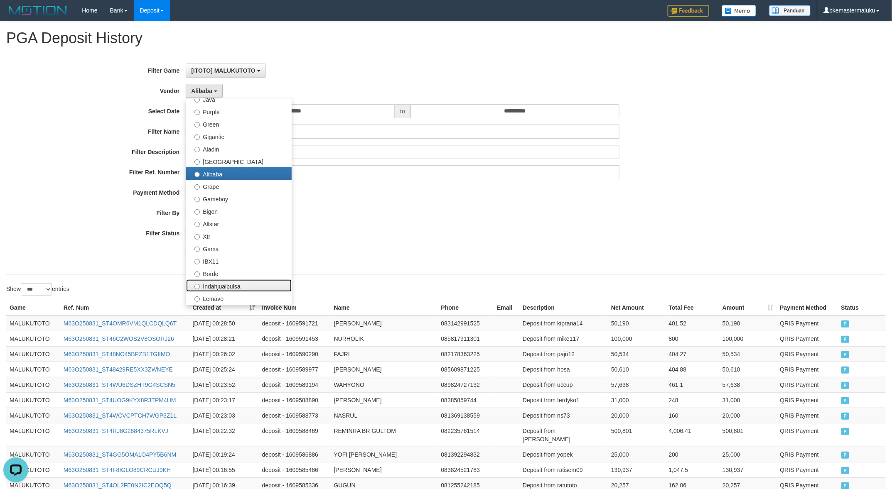
click at [235, 282] on label "Indahjualpulsa" at bounding box center [238, 285] width 105 height 12
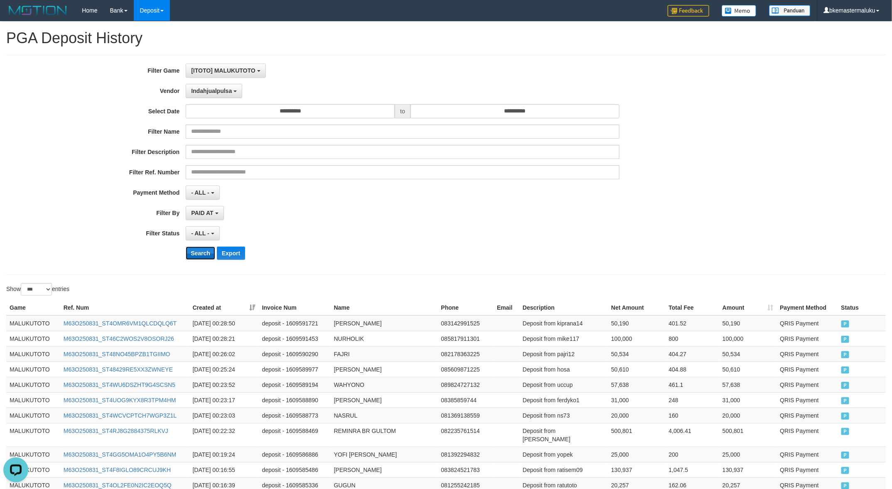
click at [201, 250] on button "Search" at bounding box center [200, 253] width 29 height 13
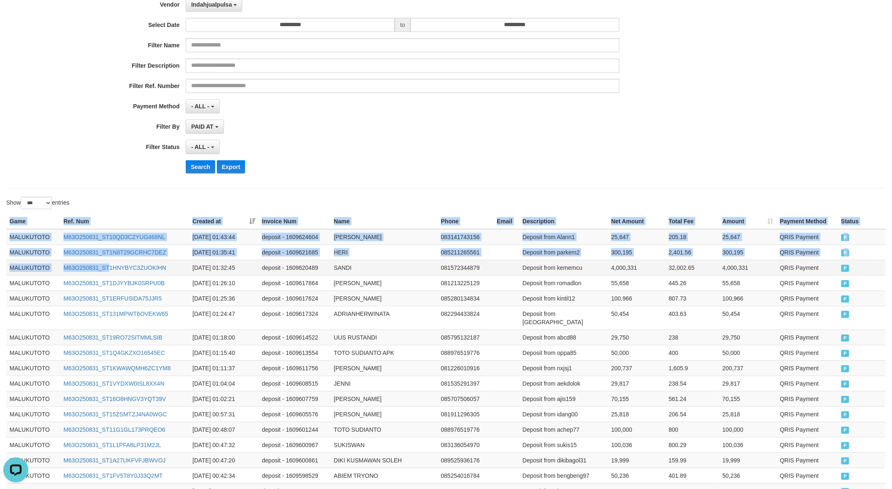
drag, startPoint x: 5, startPoint y: 235, endPoint x: 181, endPoint y: 201, distance: 179.7
click at [111, 260] on div "Game Ref. Num Created at Invoice Num Name Phone Email Description Net Amount To…" at bounding box center [446, 441] width 892 height 460
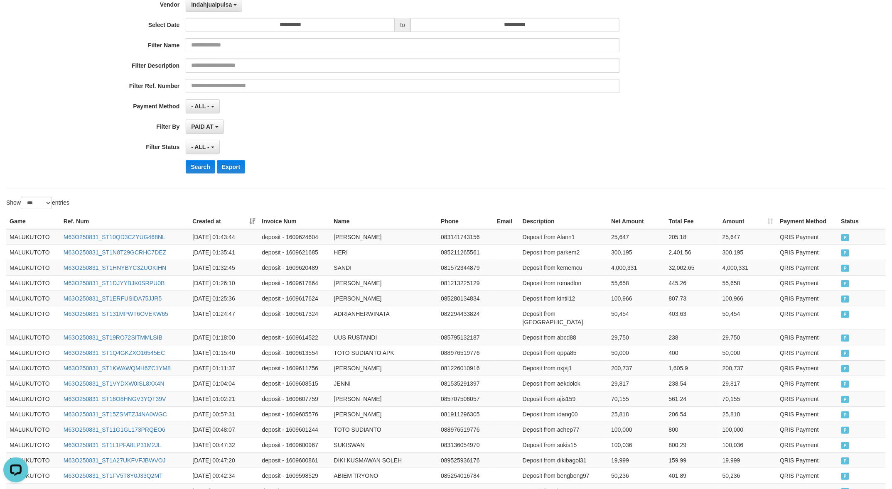
click at [241, 188] on div "**********" at bounding box center [445, 78] width 879 height 220
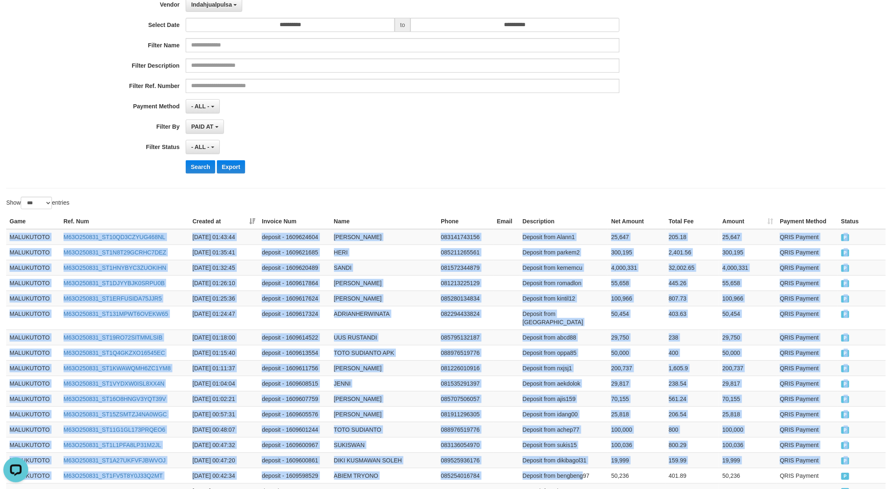
scroll to position [311, 0]
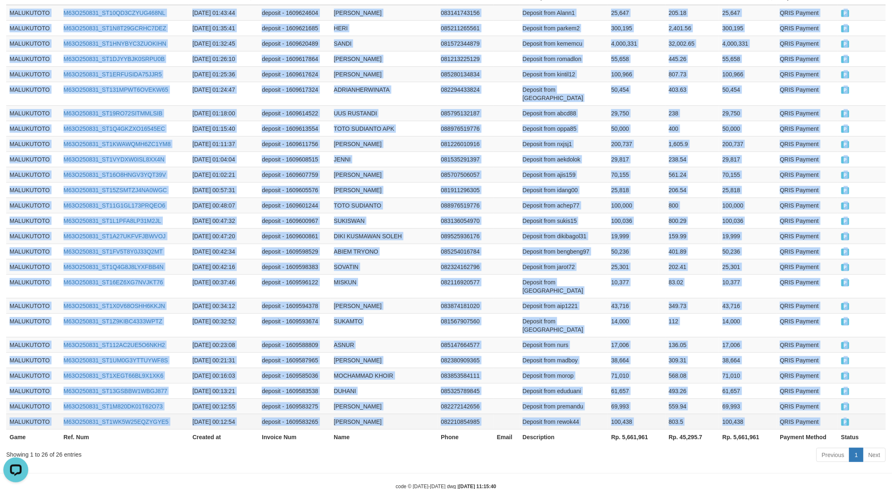
drag, startPoint x: 7, startPoint y: 237, endPoint x: 46, endPoint y: 372, distance: 140.7
click at [860, 395] on tbody "MALUKUTOTO M63O250831_ST10QD3CZYUG468NL [DATE] 01:43:44 deposit - 1609624604 [P…" at bounding box center [445, 217] width 879 height 425
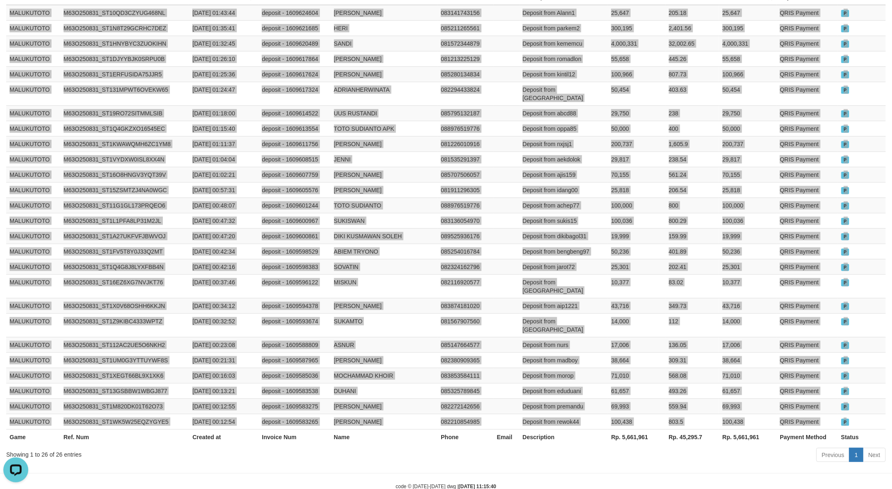
scroll to position [0, 0]
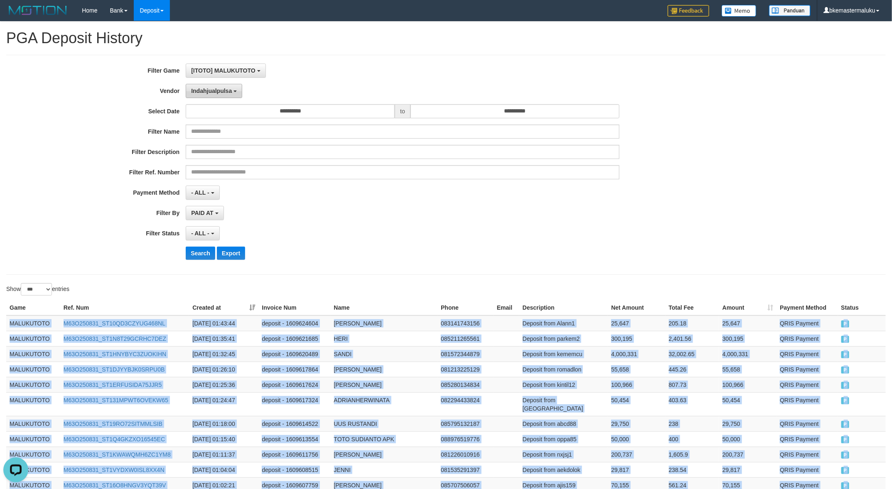
click at [222, 94] on span "Indahjualpulsa" at bounding box center [211, 91] width 41 height 7
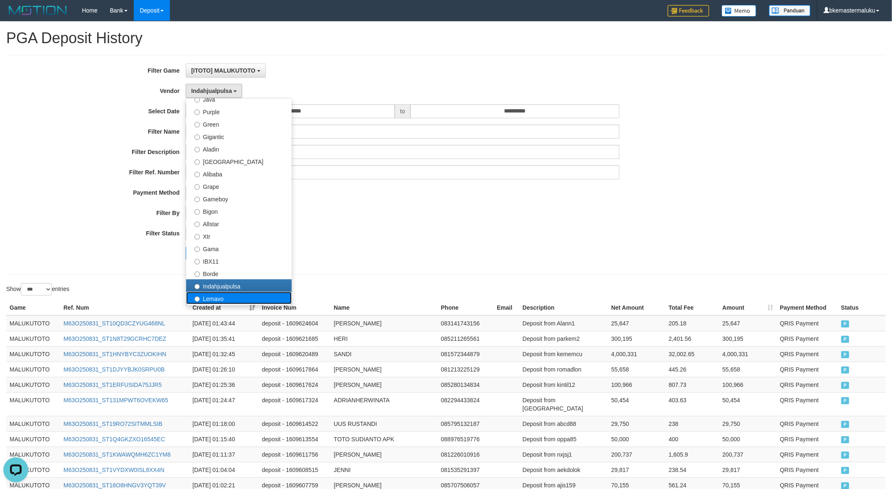
click at [235, 295] on label "Lemavo" at bounding box center [238, 298] width 105 height 12
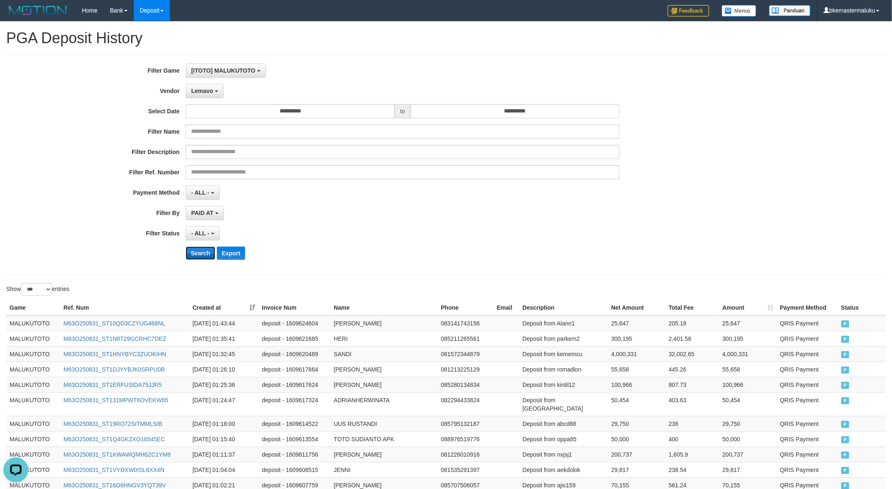
click at [201, 253] on button "Search" at bounding box center [200, 253] width 29 height 13
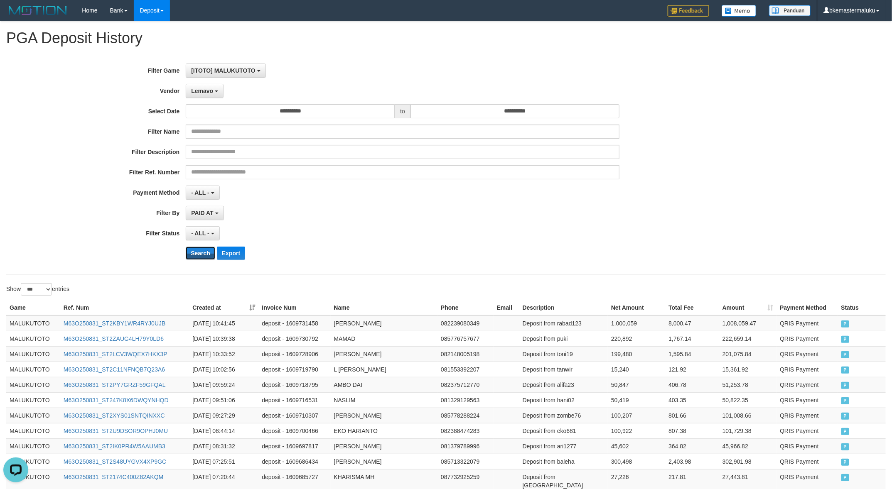
scroll to position [125, 0]
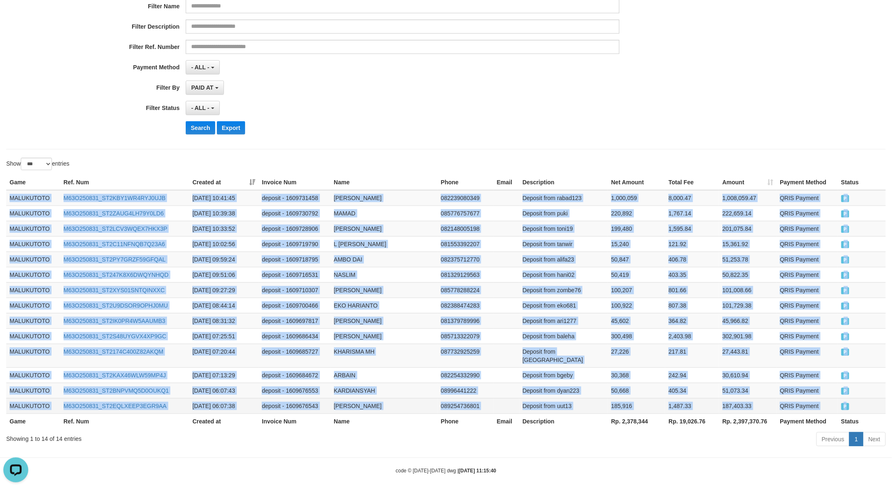
drag, startPoint x: 6, startPoint y: 198, endPoint x: 863, endPoint y: 398, distance: 879.4
click at [863, 398] on tbody "MALUKUTOTO M63O250831_ST2KBY1WR4RYJ0UJB [DATE] 10:41:45 deposit - 1609731458 [P…" at bounding box center [445, 302] width 879 height 224
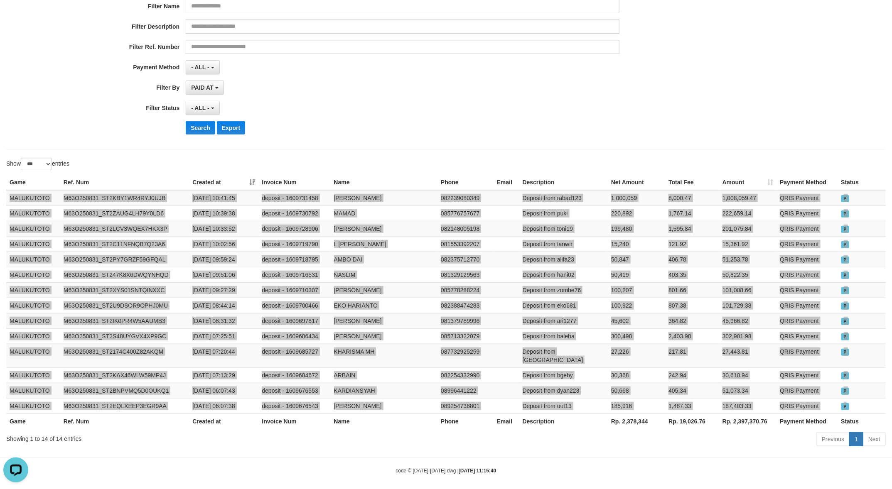
scroll to position [39, 0]
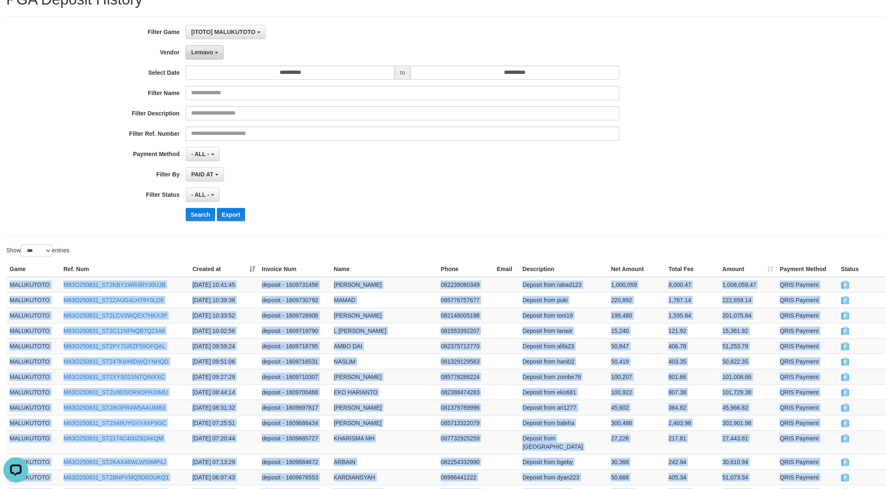
click at [217, 47] on button "Lemavo" at bounding box center [205, 52] width 38 height 14
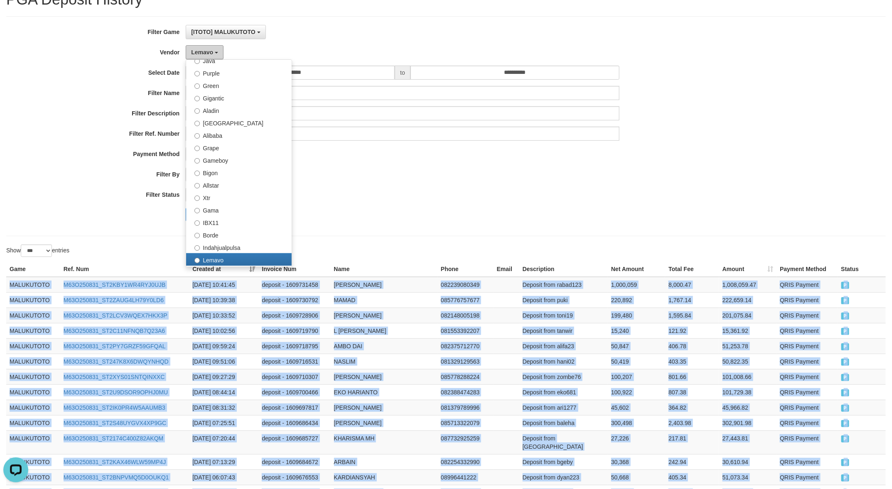
scroll to position [272, 0]
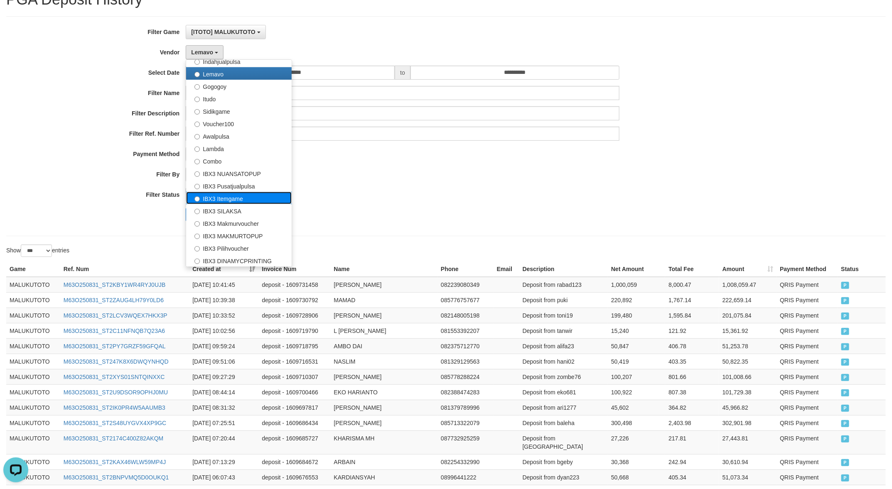
click at [246, 200] on label "IBX3 Itemgame" at bounding box center [238, 198] width 105 height 12
select select "**********"
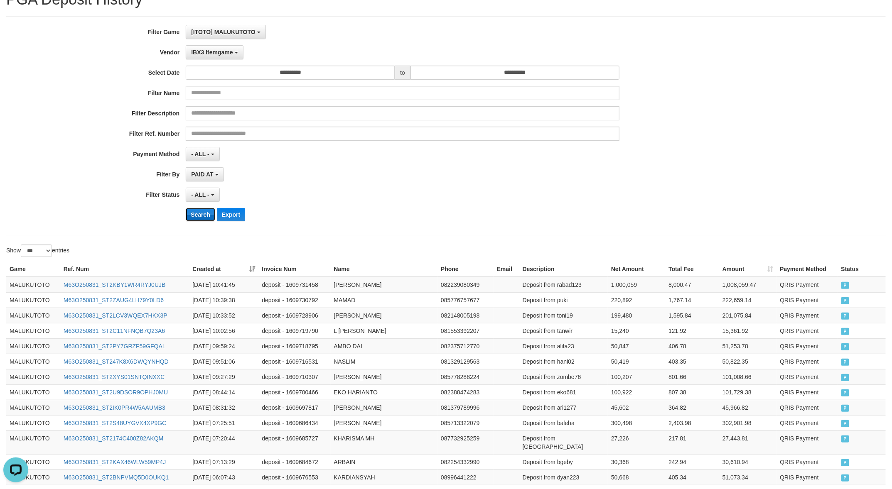
click at [202, 212] on button "Search" at bounding box center [200, 214] width 29 height 13
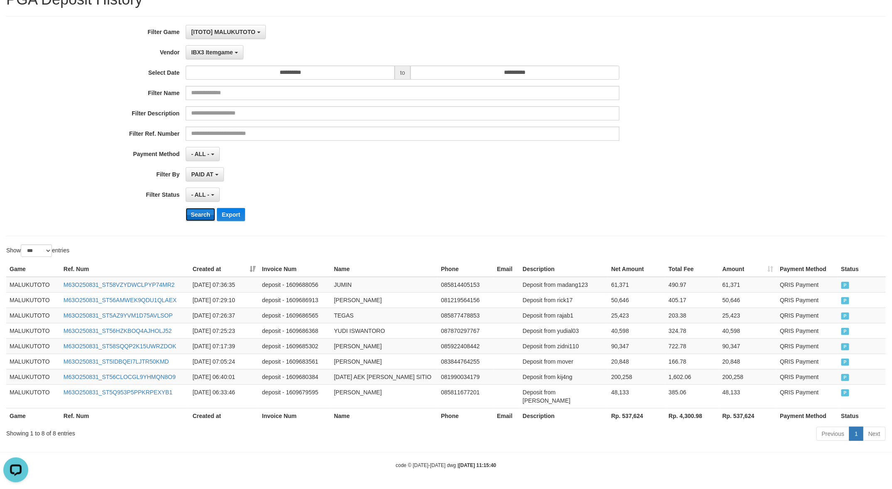
scroll to position [32, 0]
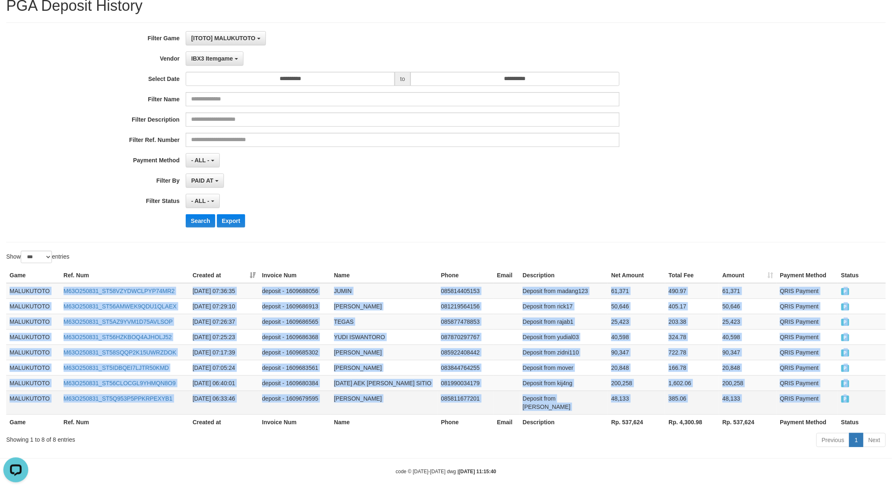
drag, startPoint x: 9, startPoint y: 291, endPoint x: 854, endPoint y: 402, distance: 852.3
click at [854, 402] on tbody "MALUKUTOTO M63O250831_ST58VZYDWCLPYP74MR2 [DATE] 07:36:35 deposit - 1609688056 …" at bounding box center [445, 349] width 879 height 132
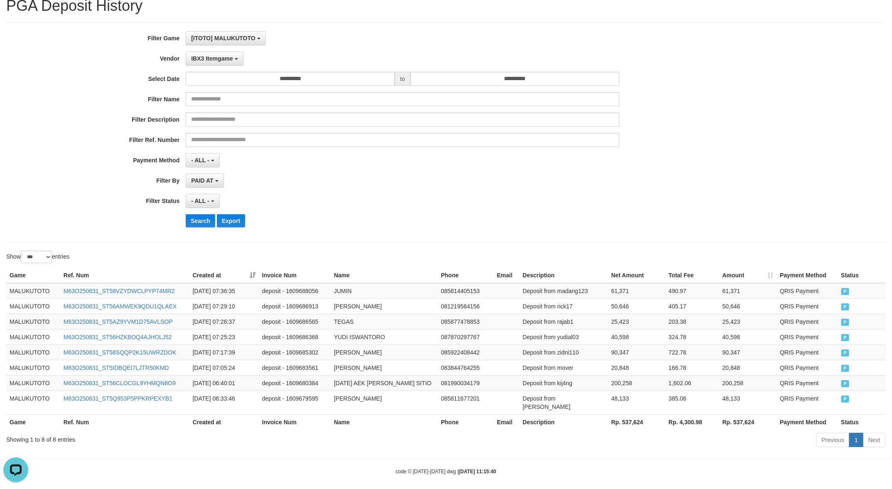
click at [348, 233] on div "**********" at bounding box center [371, 132] width 743 height 203
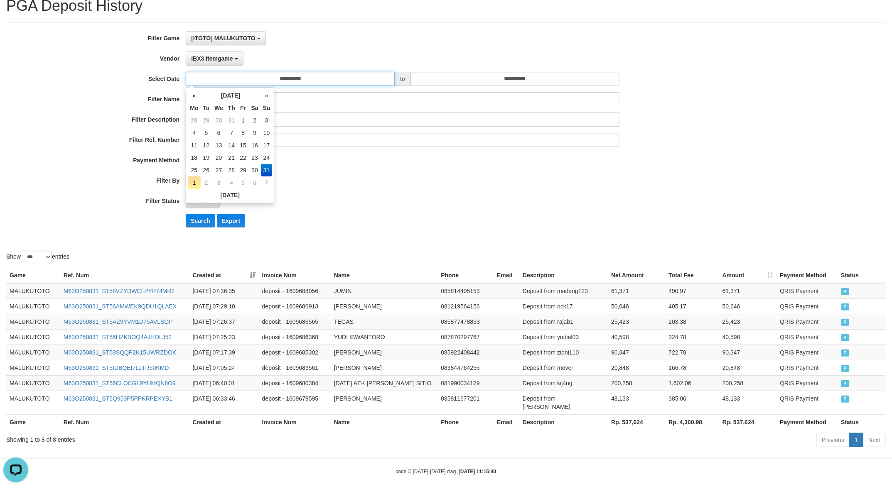
click at [287, 75] on input "**********" at bounding box center [290, 79] width 209 height 14
click at [190, 169] on td "25" at bounding box center [194, 170] width 12 height 12
type input "**********"
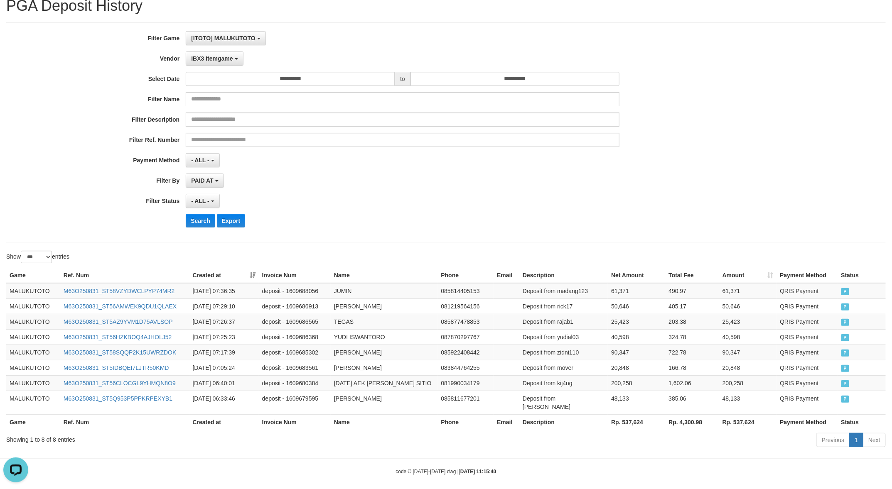
click at [453, 184] on div "PAID AT PAID AT CREATED AT" at bounding box center [403, 181] width 434 height 14
click at [205, 221] on button "Search" at bounding box center [200, 220] width 29 height 13
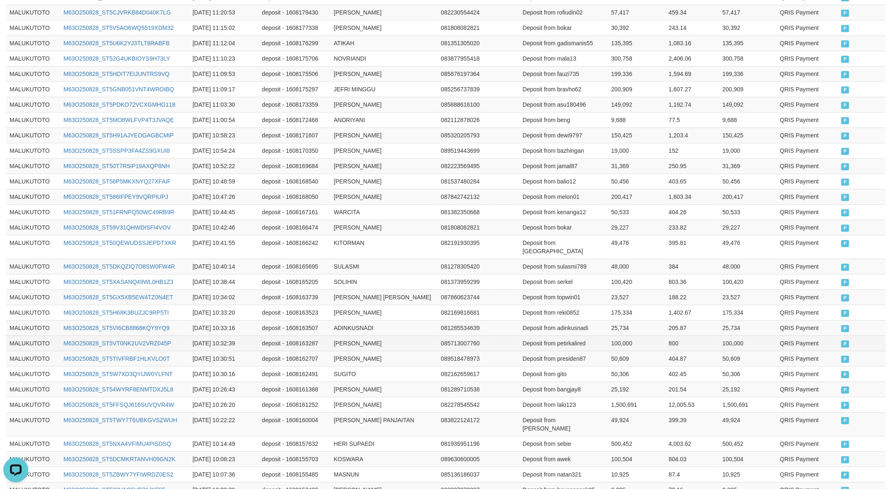
scroll to position [1455, 0]
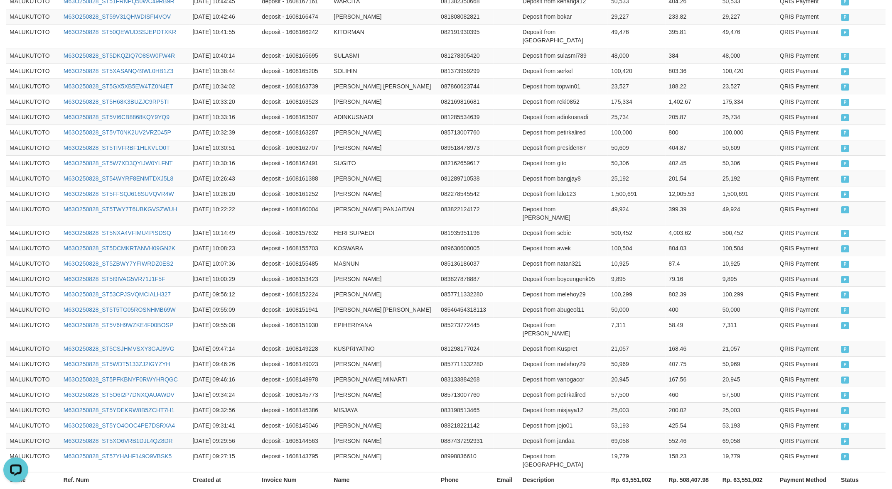
click at [633, 472] on th "Rp. 63,551,002" at bounding box center [636, 479] width 57 height 15
click at [638, 472] on th "Rp. 63,551,002" at bounding box center [636, 479] width 57 height 15
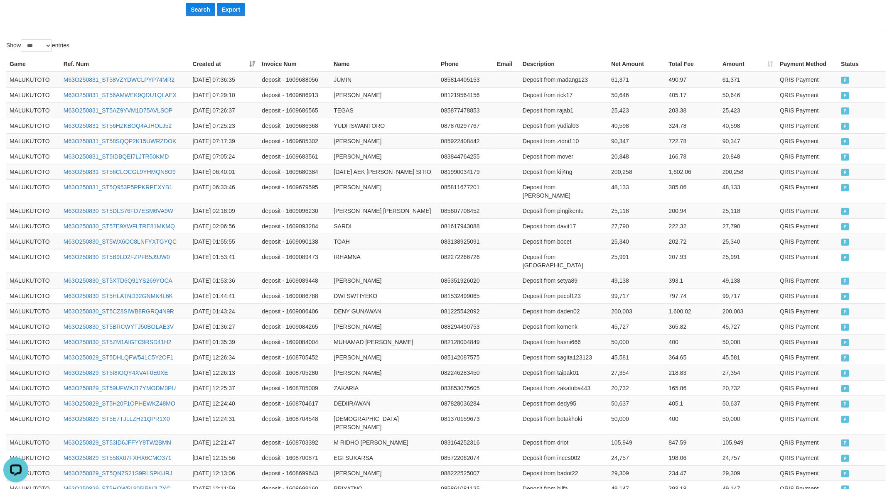
scroll to position [0, 0]
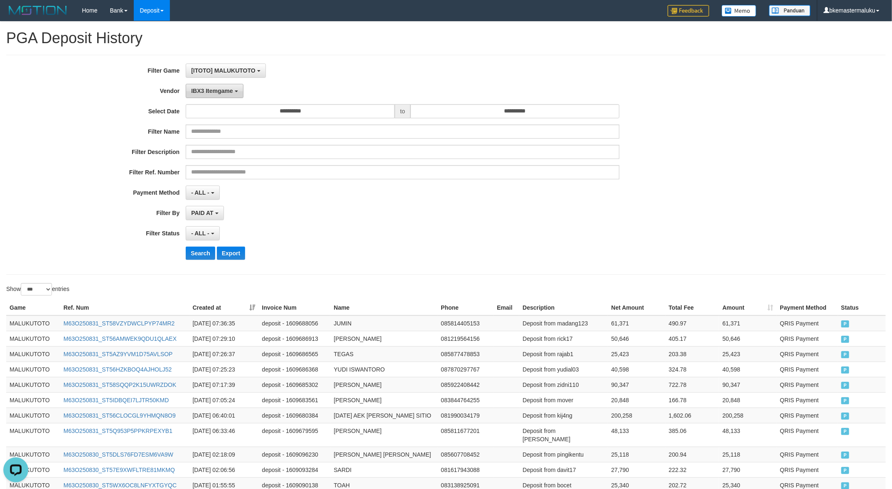
click at [217, 97] on button "IBX3 Itemgame" at bounding box center [214, 91] width 57 height 14
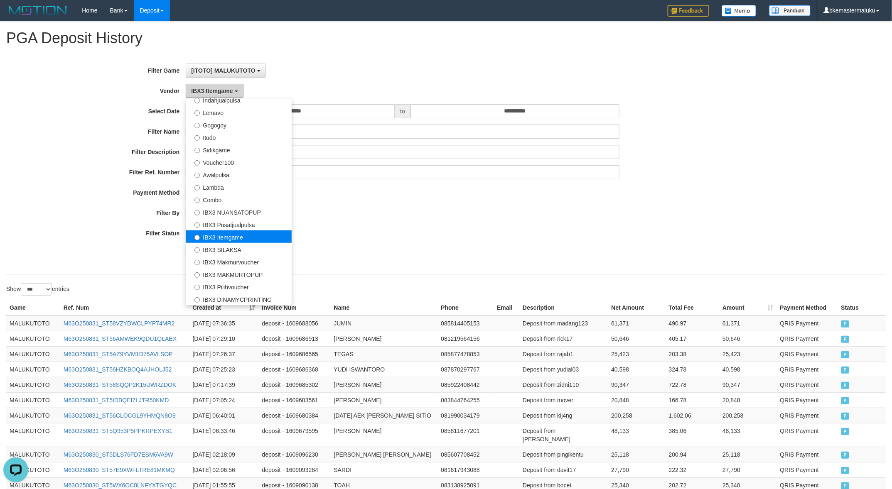
scroll to position [100, 0]
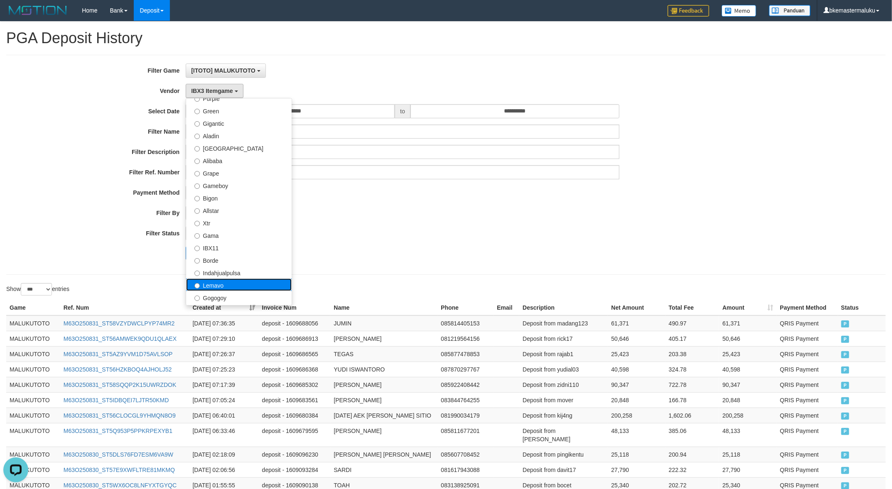
click at [236, 281] on label "Lemavo" at bounding box center [238, 285] width 105 height 12
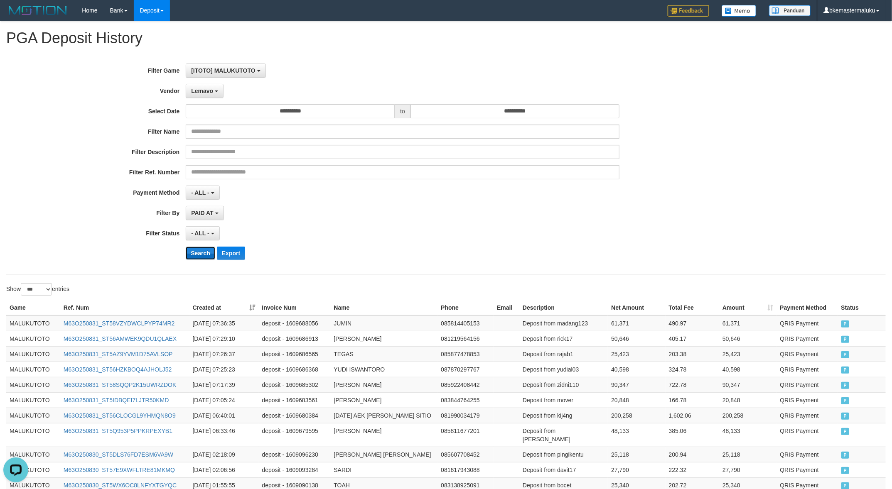
click at [202, 252] on button "Search" at bounding box center [200, 253] width 29 height 13
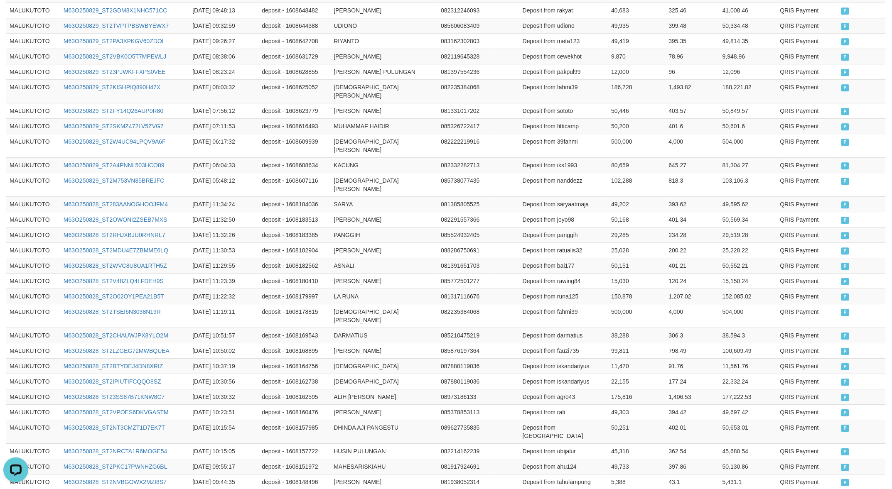
scroll to position [1455, 0]
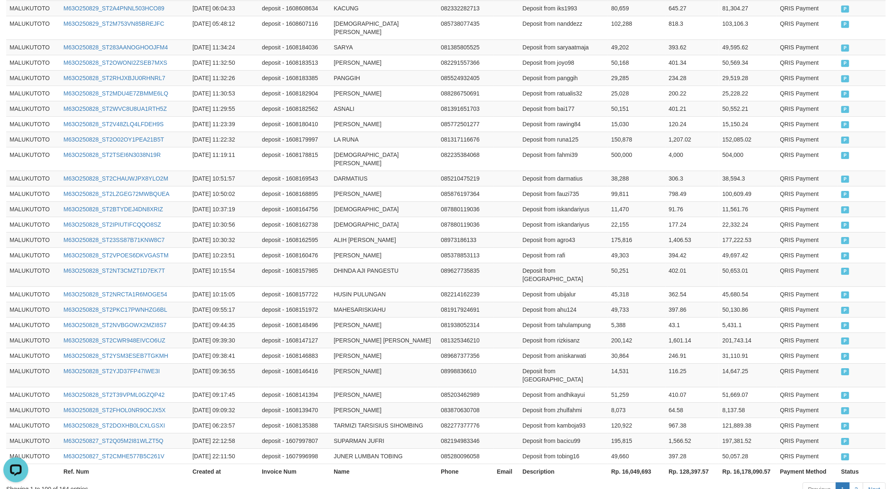
click at [631, 464] on th "Rp. 16,049,693" at bounding box center [636, 471] width 57 height 15
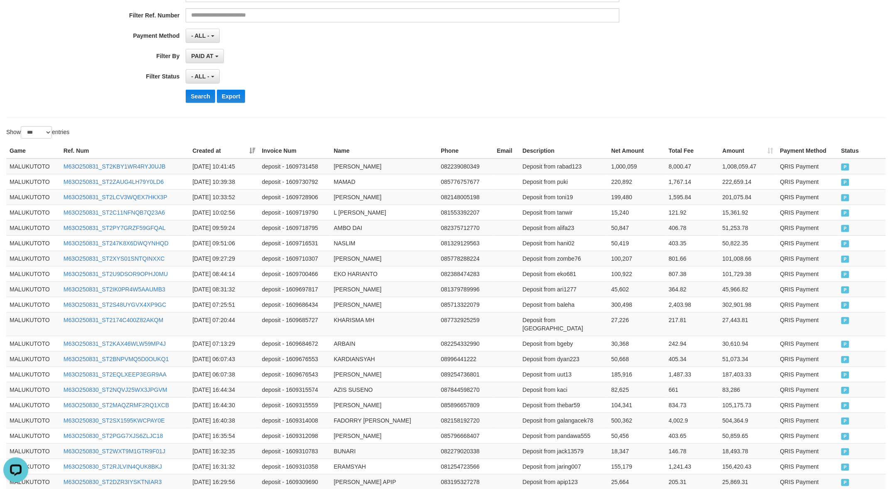
scroll to position [0, 0]
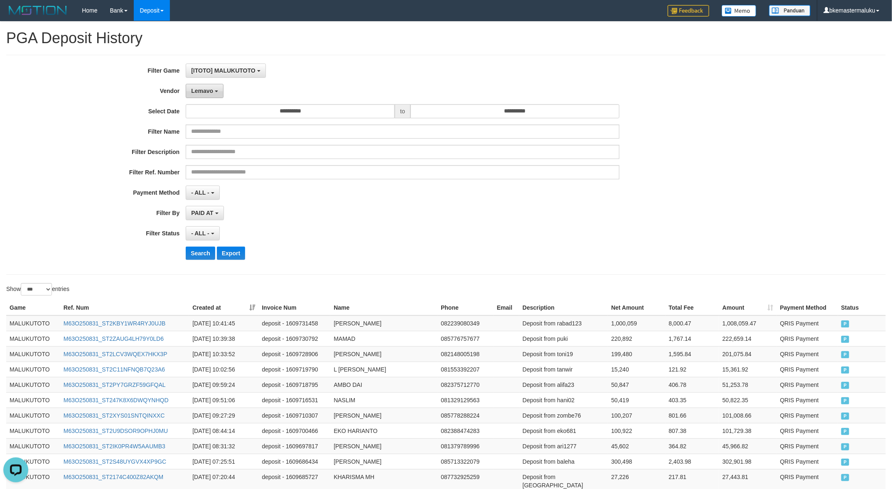
click at [208, 91] on span "Lemavo" at bounding box center [202, 91] width 22 height 7
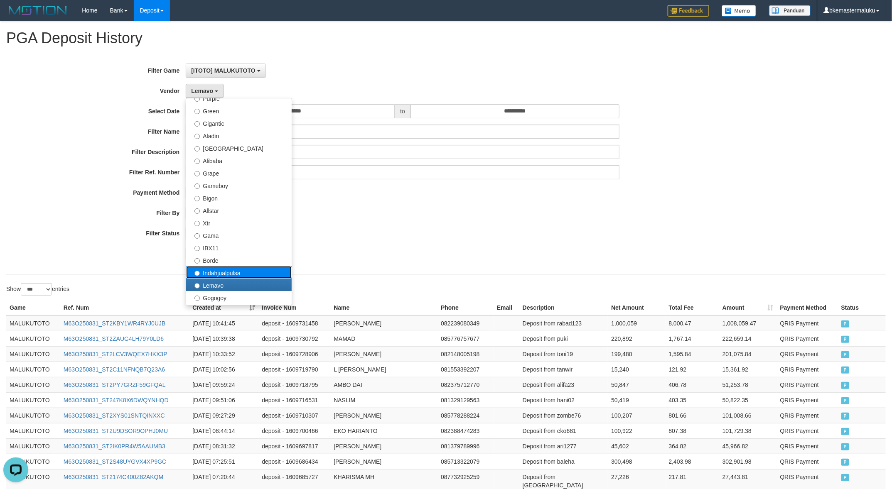
click at [240, 269] on label "Indahjualpulsa" at bounding box center [238, 272] width 105 height 12
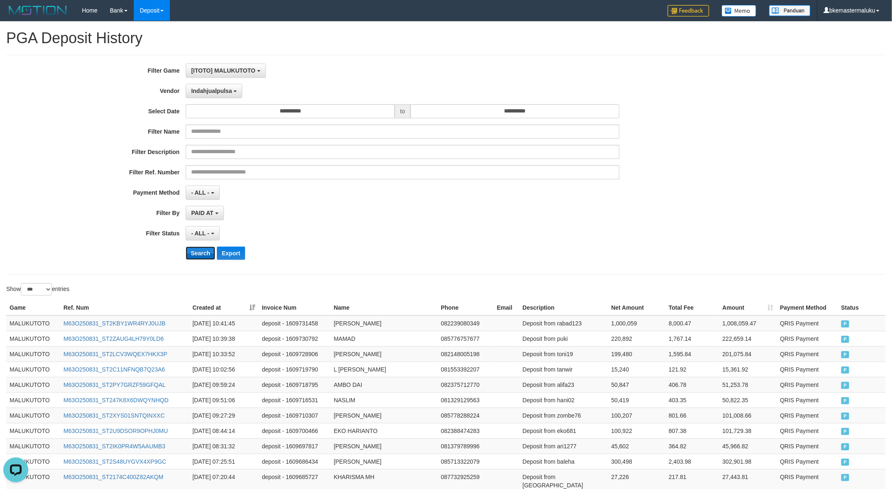
click at [202, 248] on button "Search" at bounding box center [200, 253] width 29 height 13
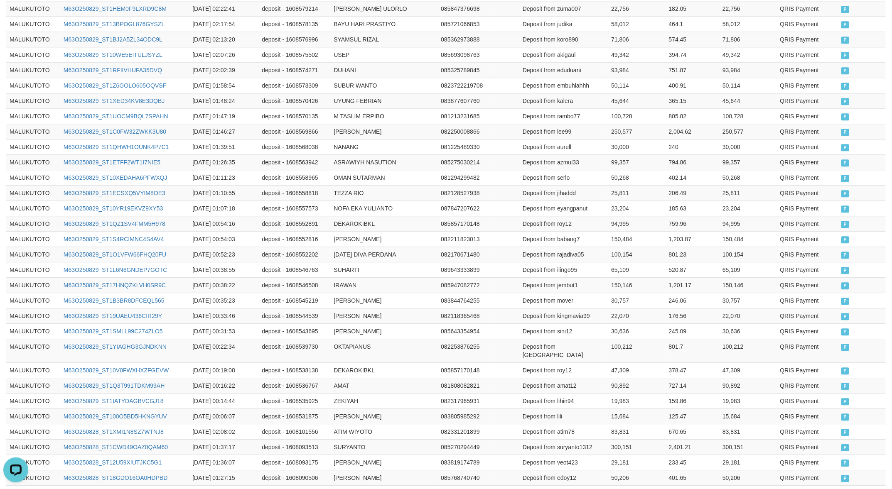
scroll to position [1455, 0]
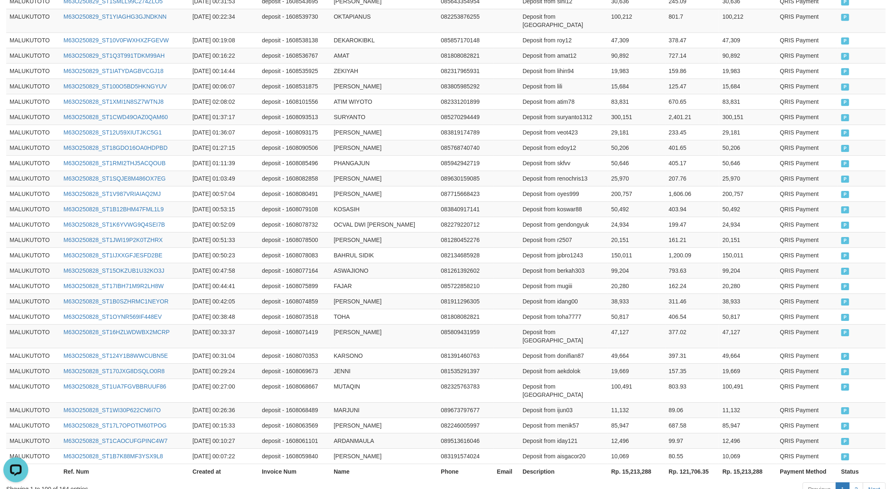
click at [635, 464] on th "Rp. 15,213,288" at bounding box center [636, 471] width 57 height 15
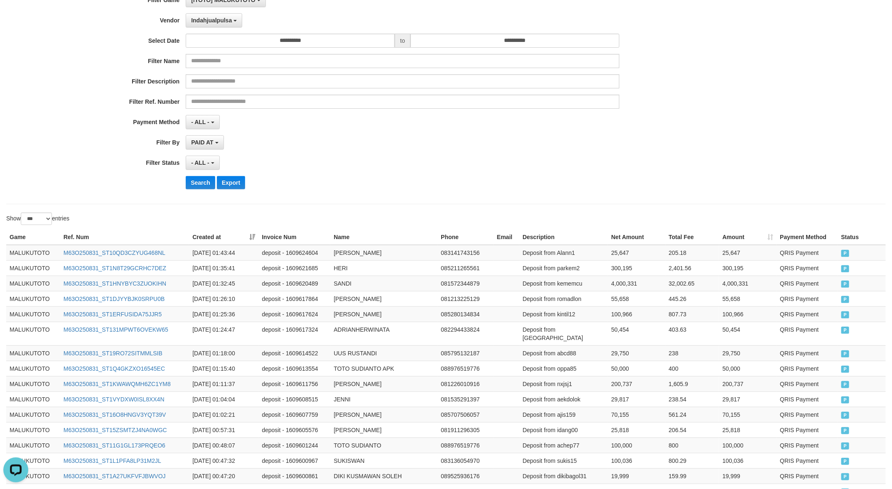
scroll to position [0, 0]
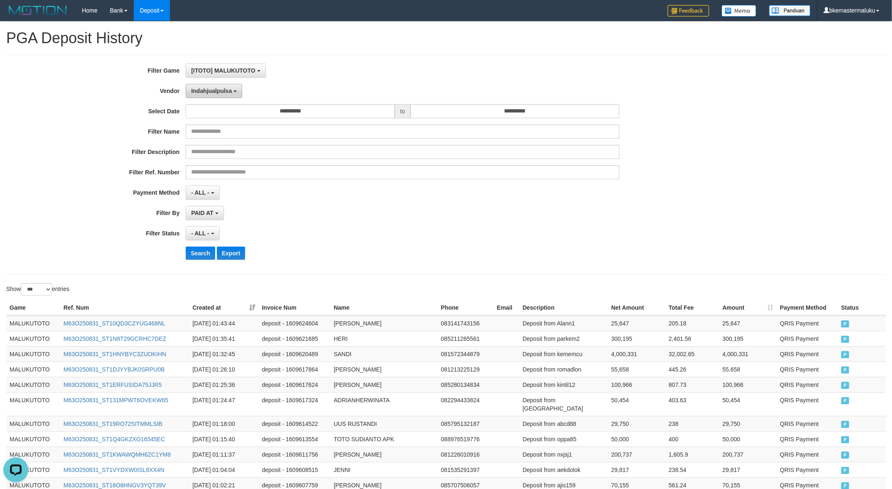
click at [227, 88] on span "Indahjualpulsa" at bounding box center [211, 91] width 41 height 7
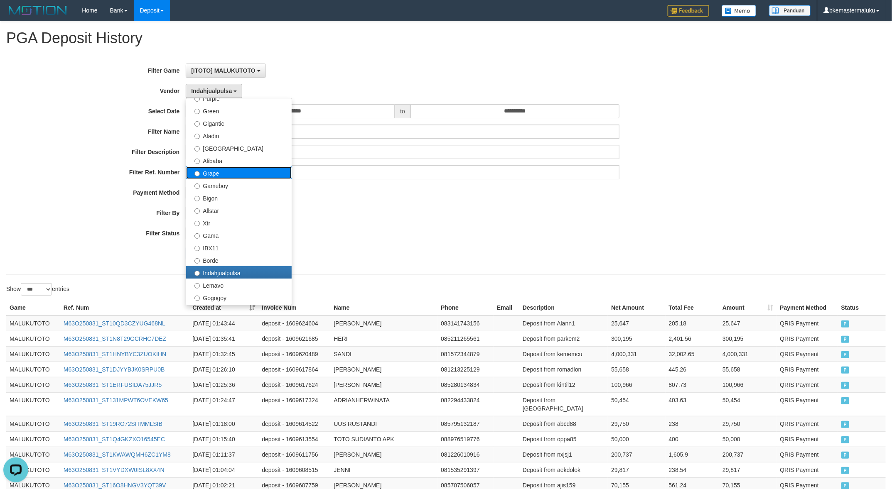
click at [237, 177] on label "Grape" at bounding box center [238, 173] width 105 height 12
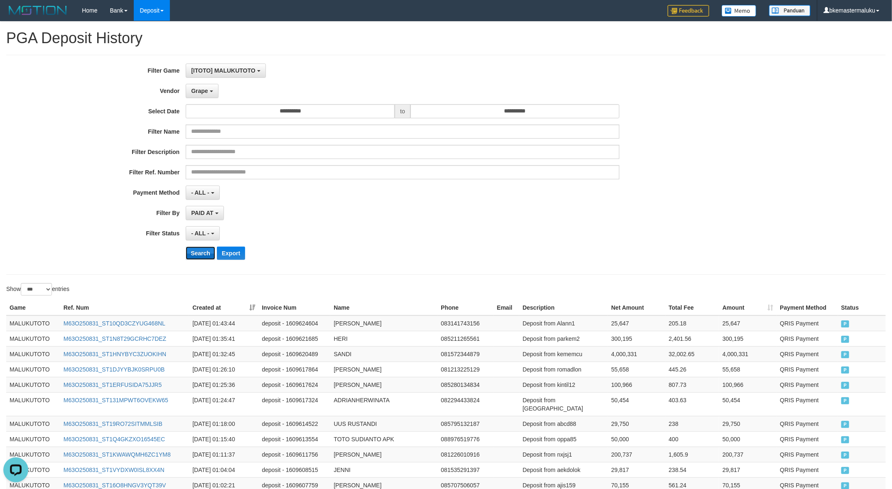
click at [206, 249] on button "Search" at bounding box center [200, 253] width 29 height 13
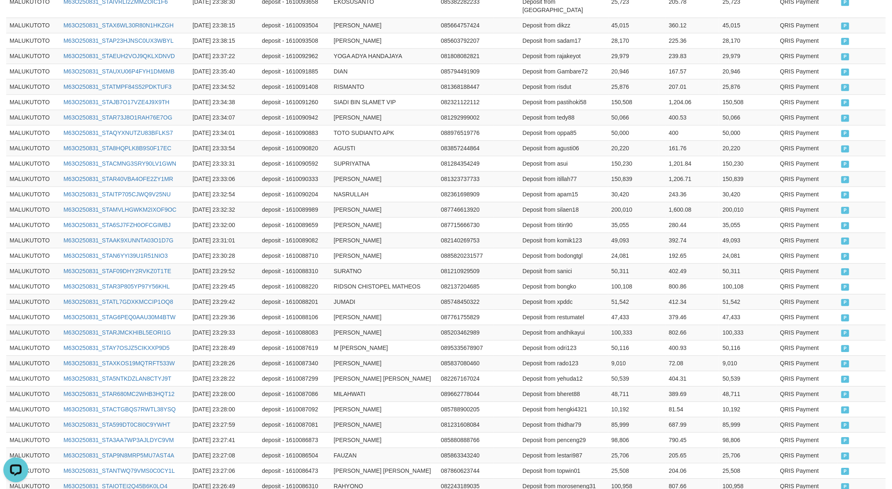
scroll to position [1455, 0]
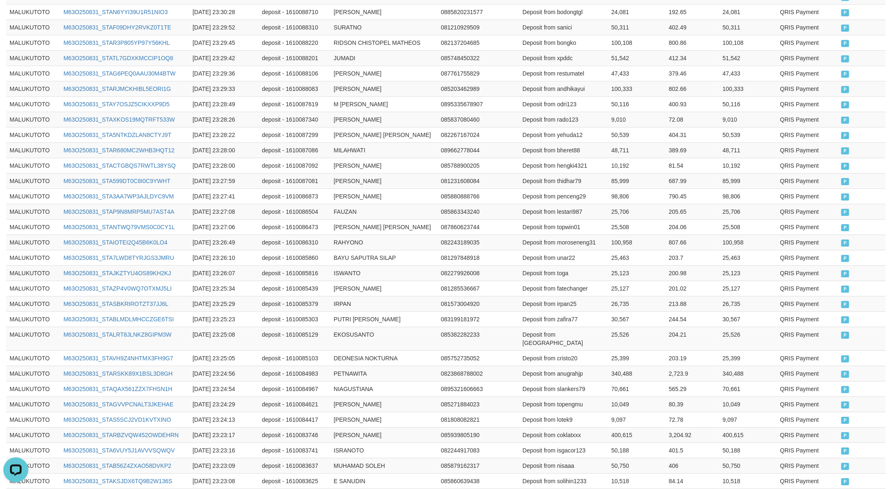
click at [630, 489] on th "Rp. 626,339,631" at bounding box center [636, 496] width 57 height 15
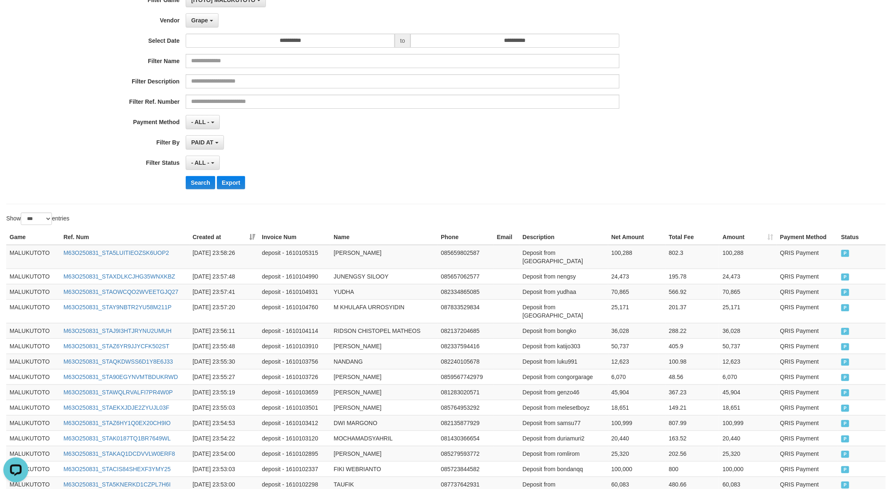
scroll to position [0, 0]
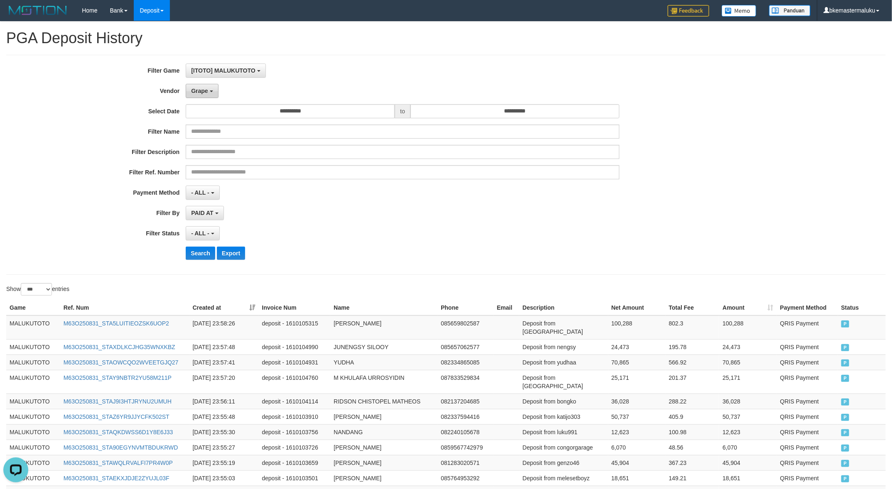
click at [207, 88] on button "Grape" at bounding box center [202, 91] width 32 height 14
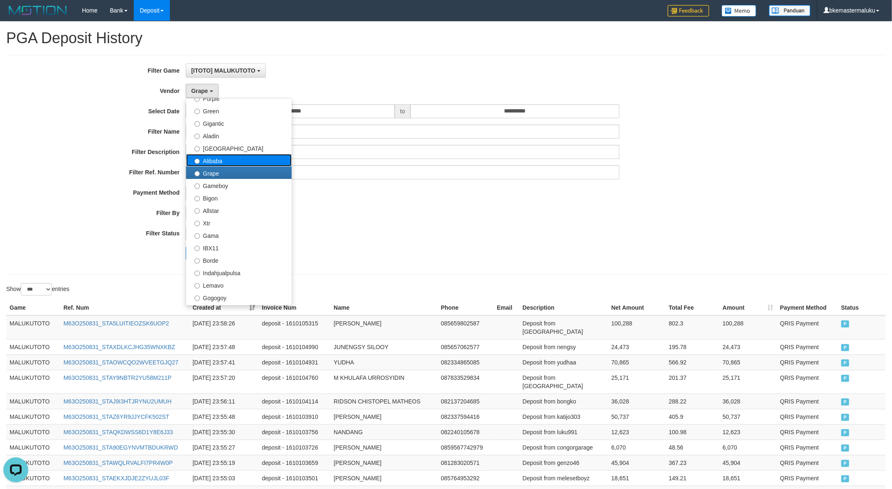
click at [230, 158] on label "Alibaba" at bounding box center [238, 160] width 105 height 12
select select "**********"
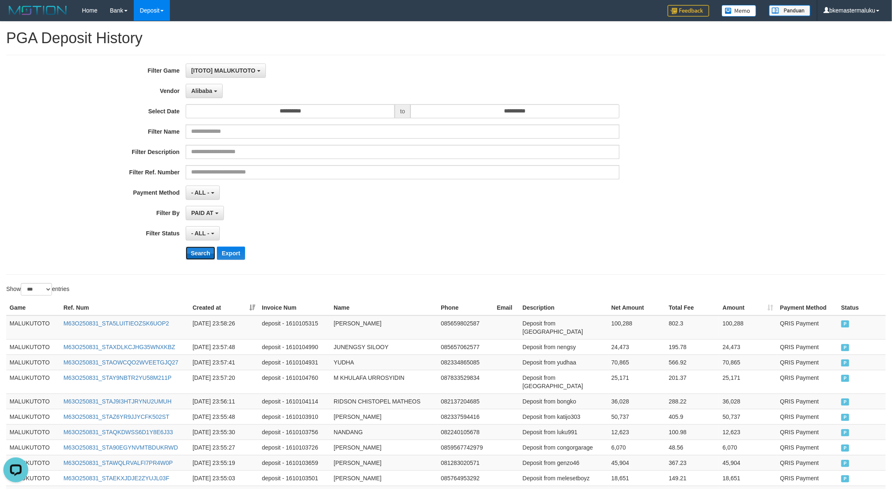
click at [199, 252] on button "Search" at bounding box center [200, 253] width 29 height 13
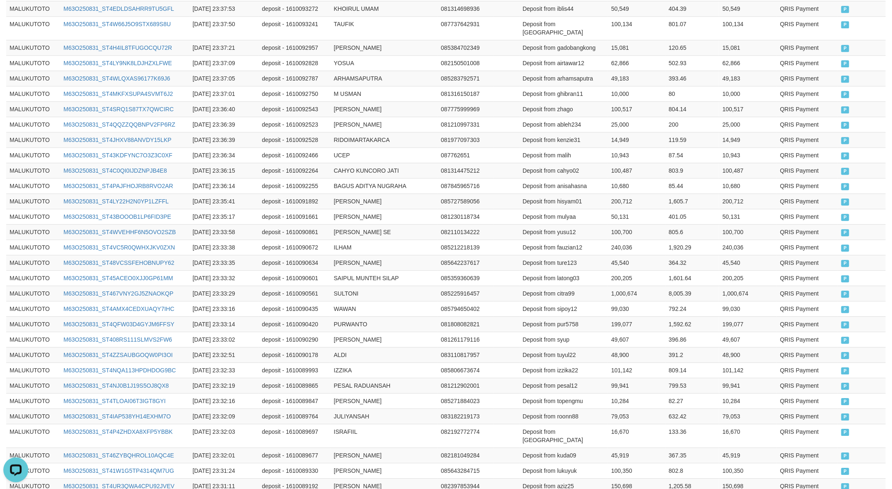
scroll to position [1463, 0]
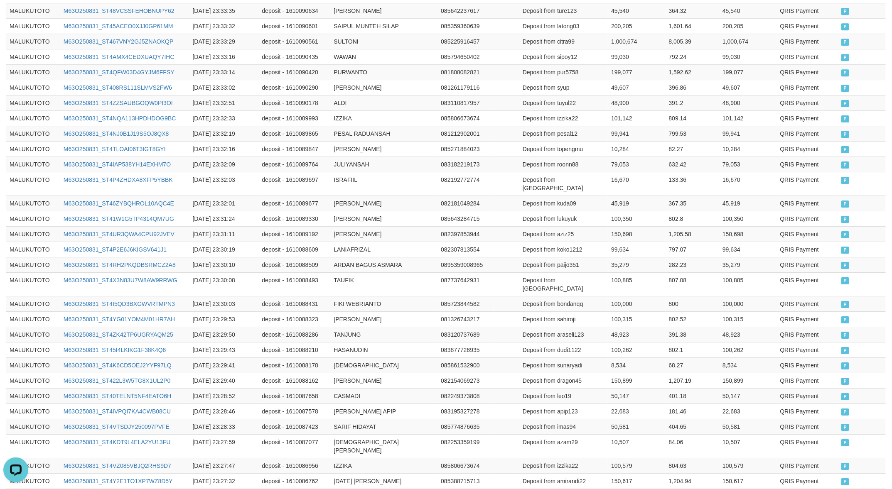
click at [632, 489] on th "Rp. 648,971,793" at bounding box center [636, 496] width 57 height 15
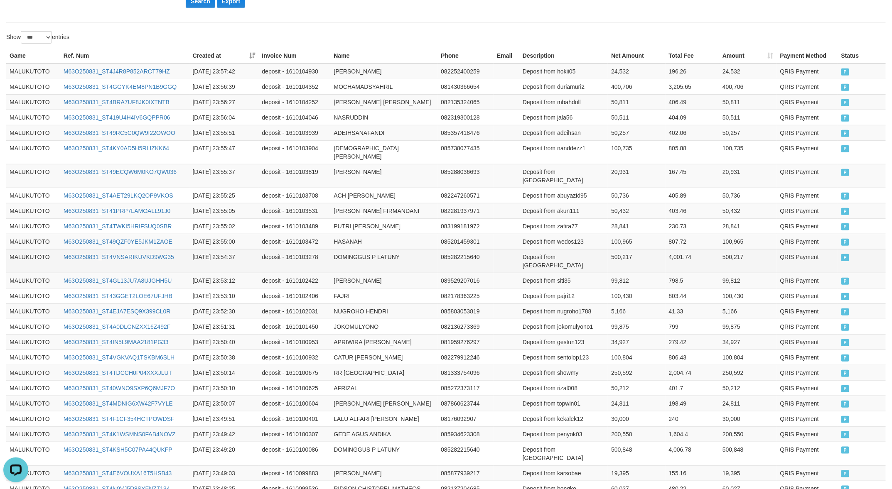
scroll to position [0, 0]
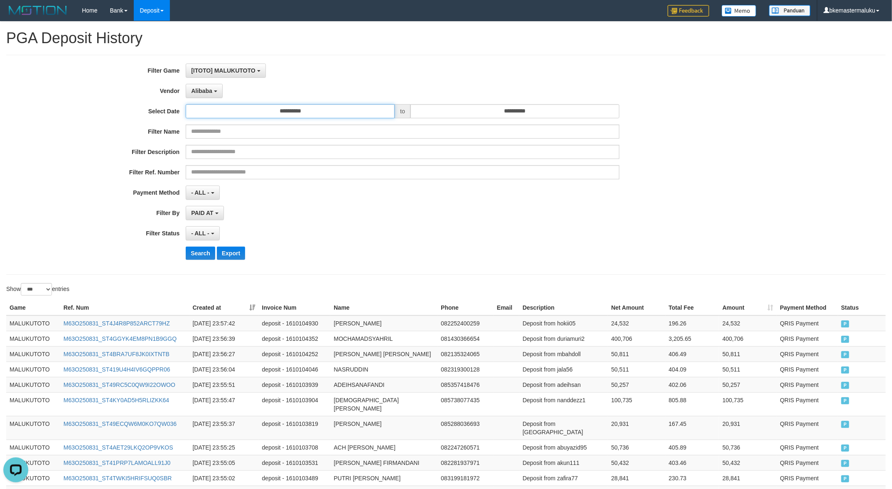
click at [333, 111] on input "**********" at bounding box center [290, 111] width 209 height 14
click at [230, 202] on td "28" at bounding box center [231, 202] width 12 height 12
type input "**********"
drag, startPoint x: 561, startPoint y: 226, endPoint x: 522, endPoint y: 117, distance: 116.2
click at [561, 223] on div "**********" at bounding box center [371, 165] width 743 height 203
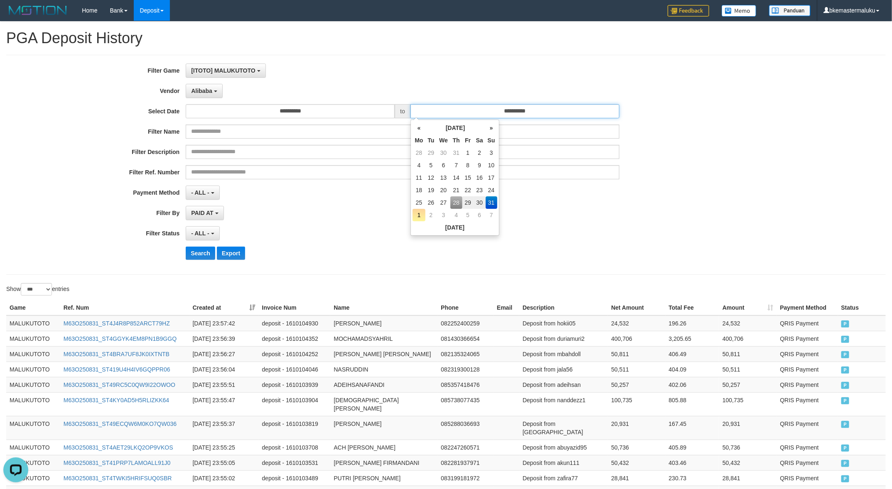
drag, startPoint x: 520, startPoint y: 114, endPoint x: 524, endPoint y: 119, distance: 6.5
click at [520, 114] on input "**********" at bounding box center [514, 111] width 209 height 14
click at [454, 202] on td "28" at bounding box center [456, 202] width 12 height 12
type input "**********"
click at [333, 235] on div "- ALL - SELECT ALL - ALL - SELECT STATUS PENDING/UNPAID PAID CANCELED EXPIRED" at bounding box center [403, 233] width 434 height 14
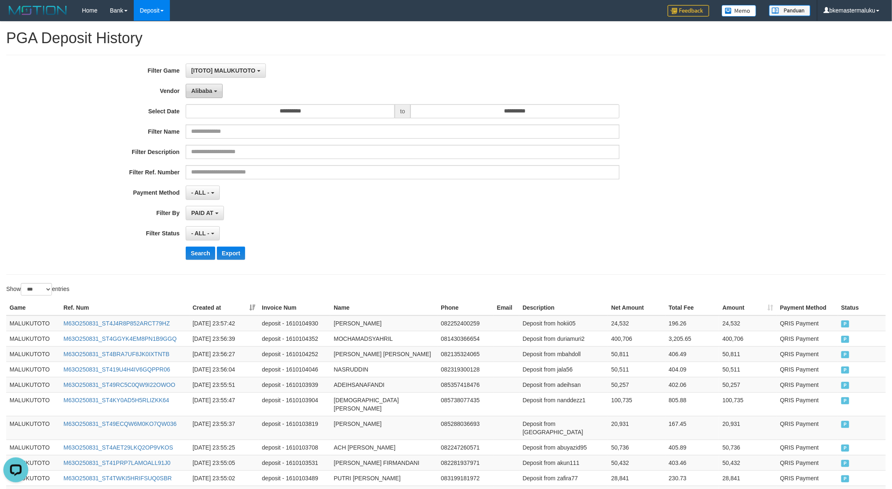
click at [191, 92] on span "Alibaba" at bounding box center [201, 91] width 21 height 7
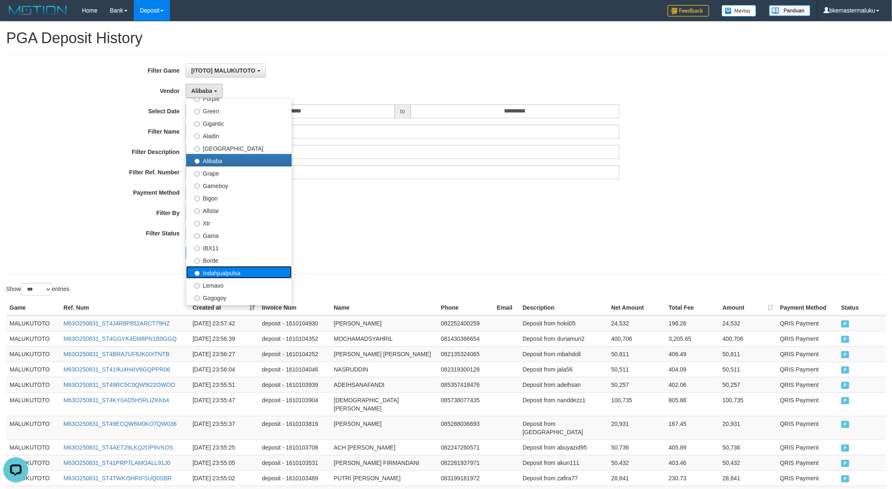
click at [252, 273] on label "Indahjualpulsa" at bounding box center [238, 272] width 105 height 12
select select "**********"
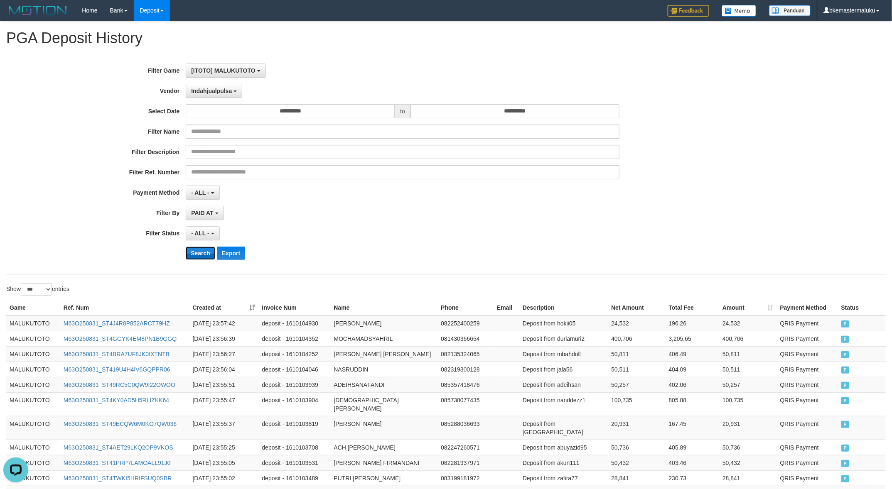
click at [202, 252] on button "Search" at bounding box center [200, 253] width 29 height 13
